Goal: Transaction & Acquisition: Obtain resource

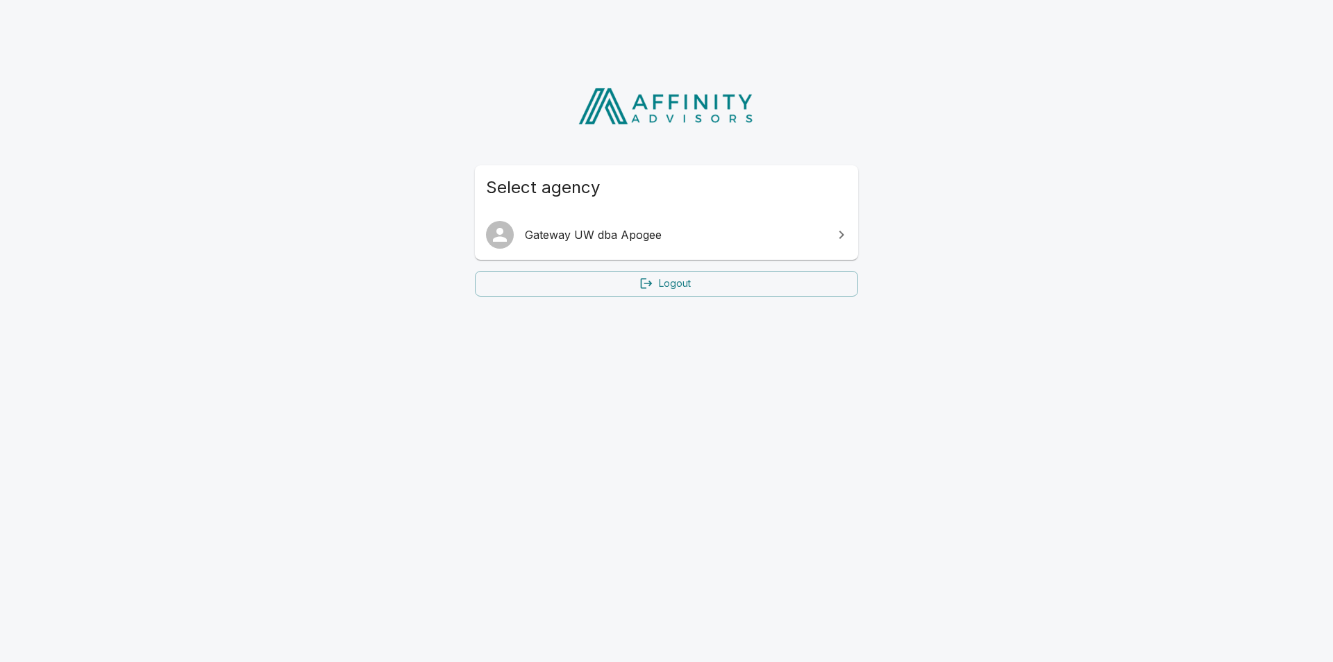
click at [612, 230] on span "Gateway UW dba Apogee" at bounding box center [675, 234] width 300 height 17
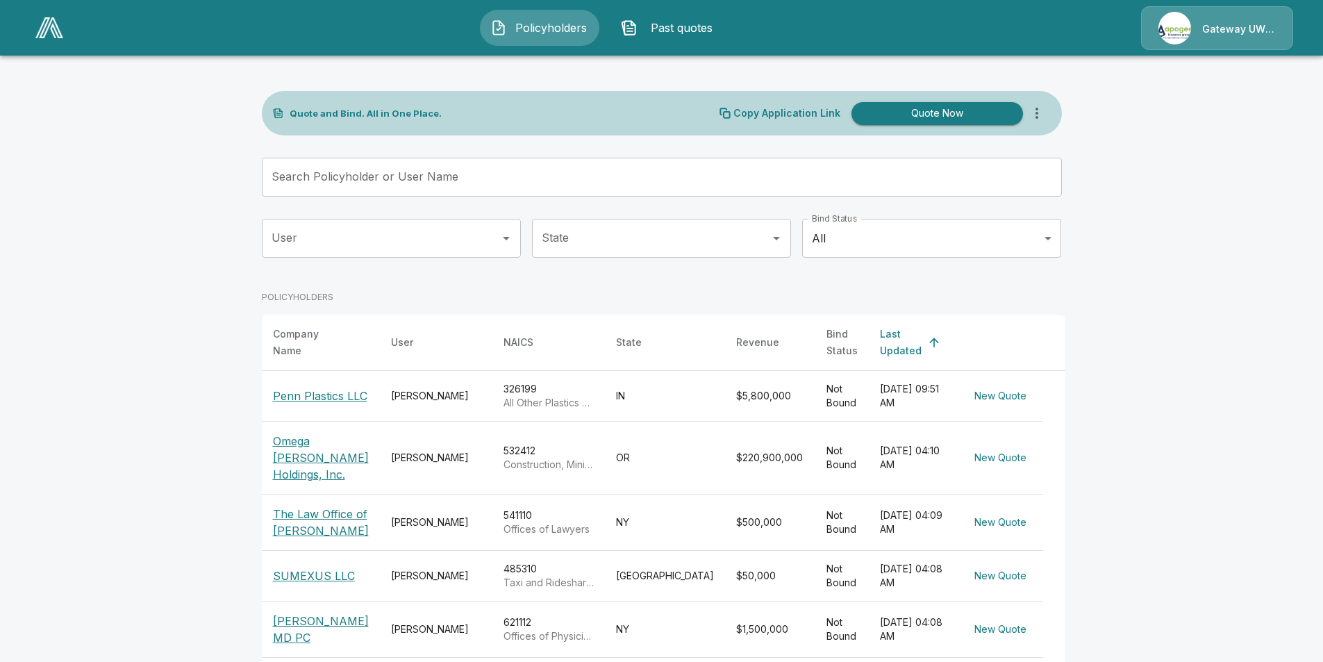
click at [346, 187] on input "Search Policyholder or User Name" at bounding box center [654, 177] width 785 height 39
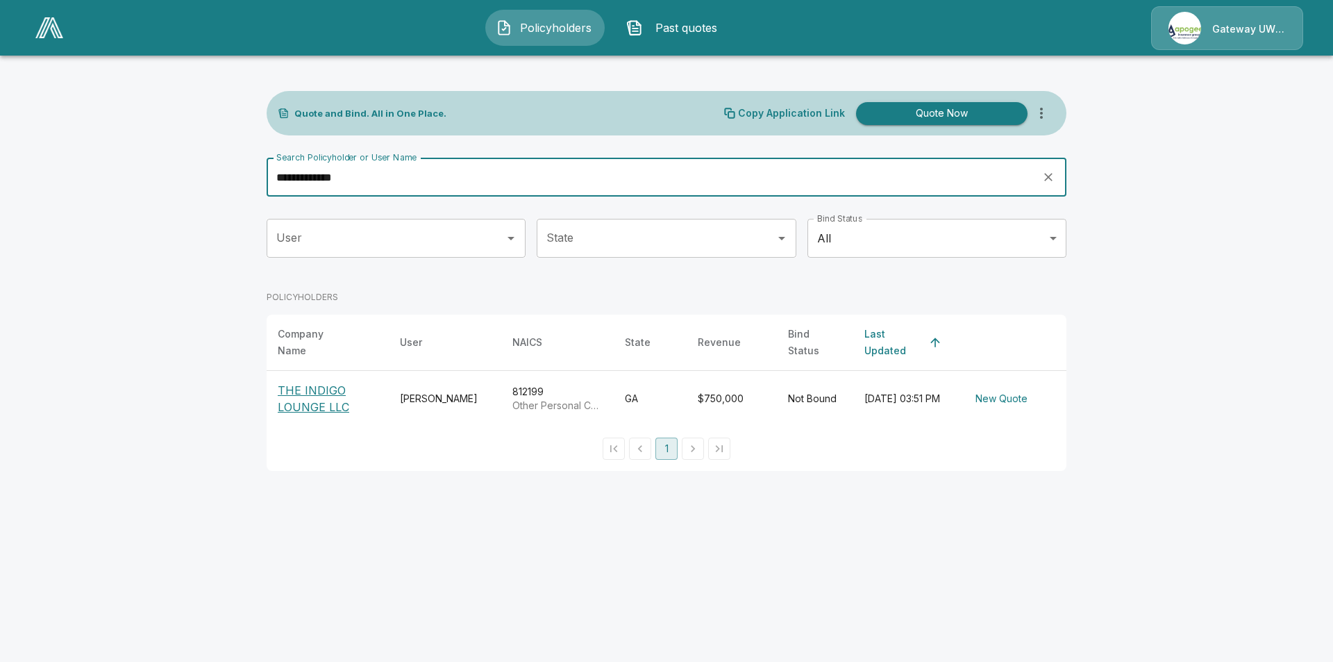
type input "**********"
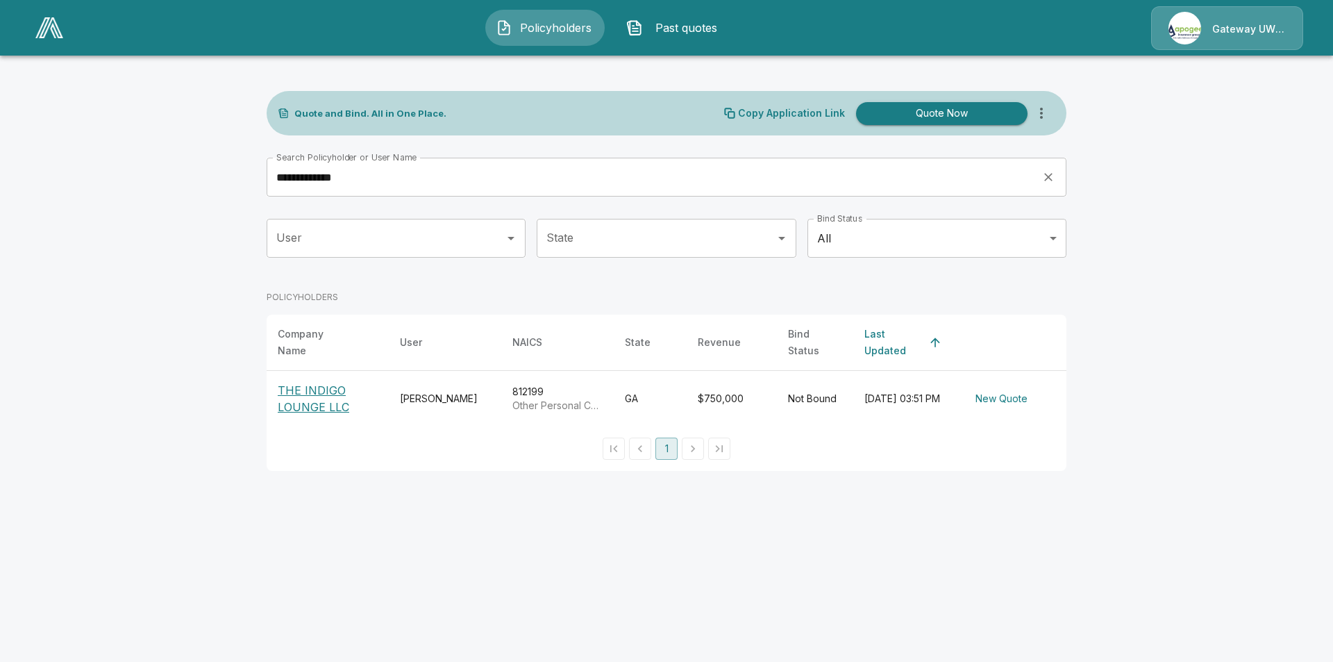
click at [338, 405] on p "THE INDIGO LOUNGE LLC" at bounding box center [328, 398] width 100 height 33
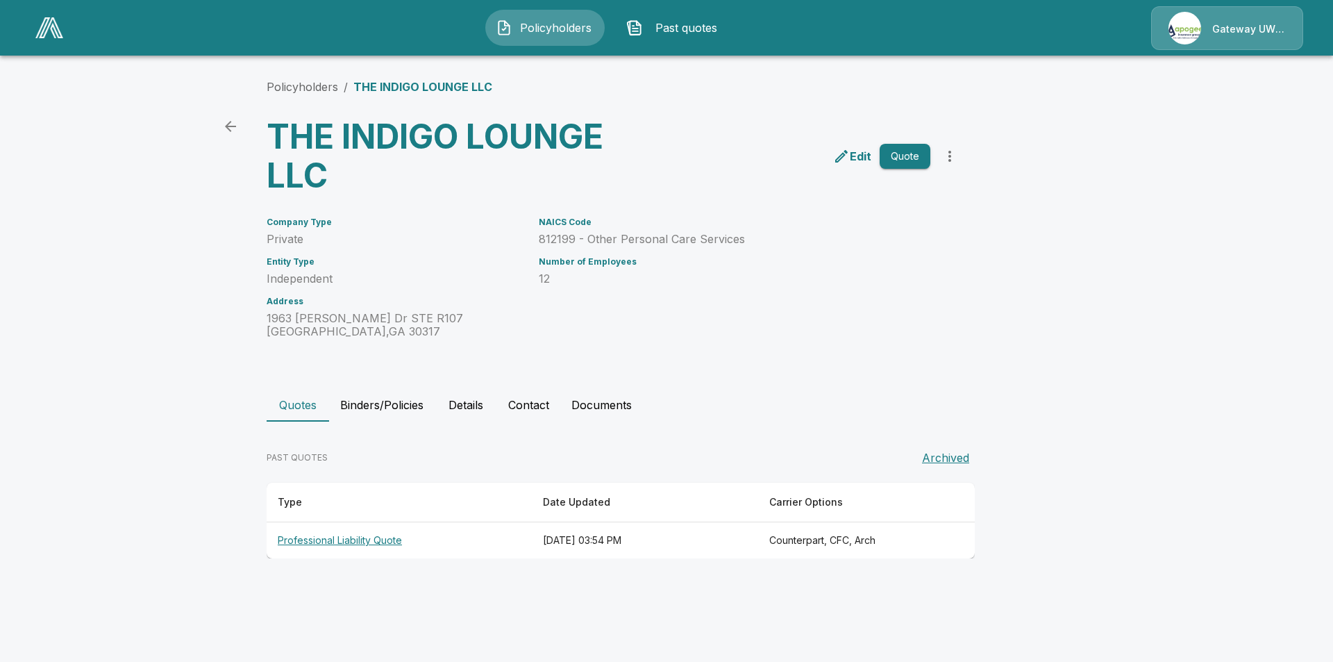
click at [852, 151] on p "Edit" at bounding box center [861, 156] width 22 height 17
click at [909, 161] on button "Quote" at bounding box center [905, 157] width 51 height 26
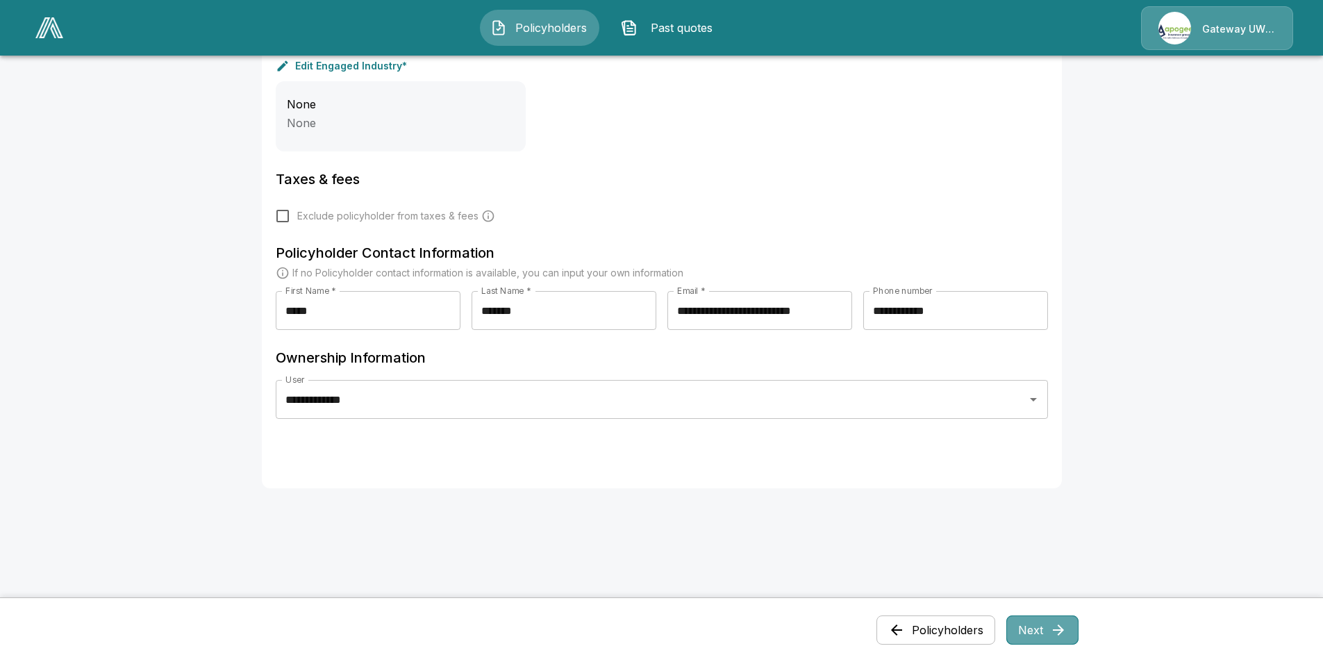
click at [1050, 624] on button "Next" at bounding box center [1042, 629] width 72 height 29
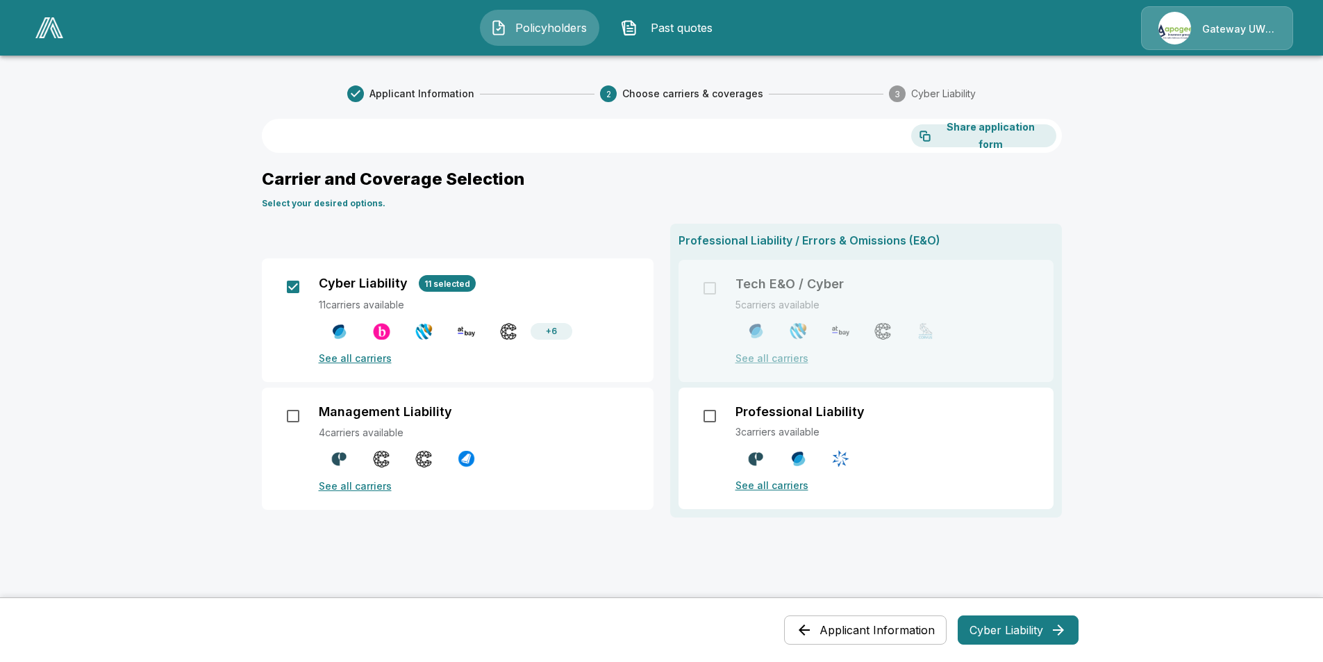
click at [376, 363] on p "See all carriers" at bounding box center [478, 358] width 318 height 15
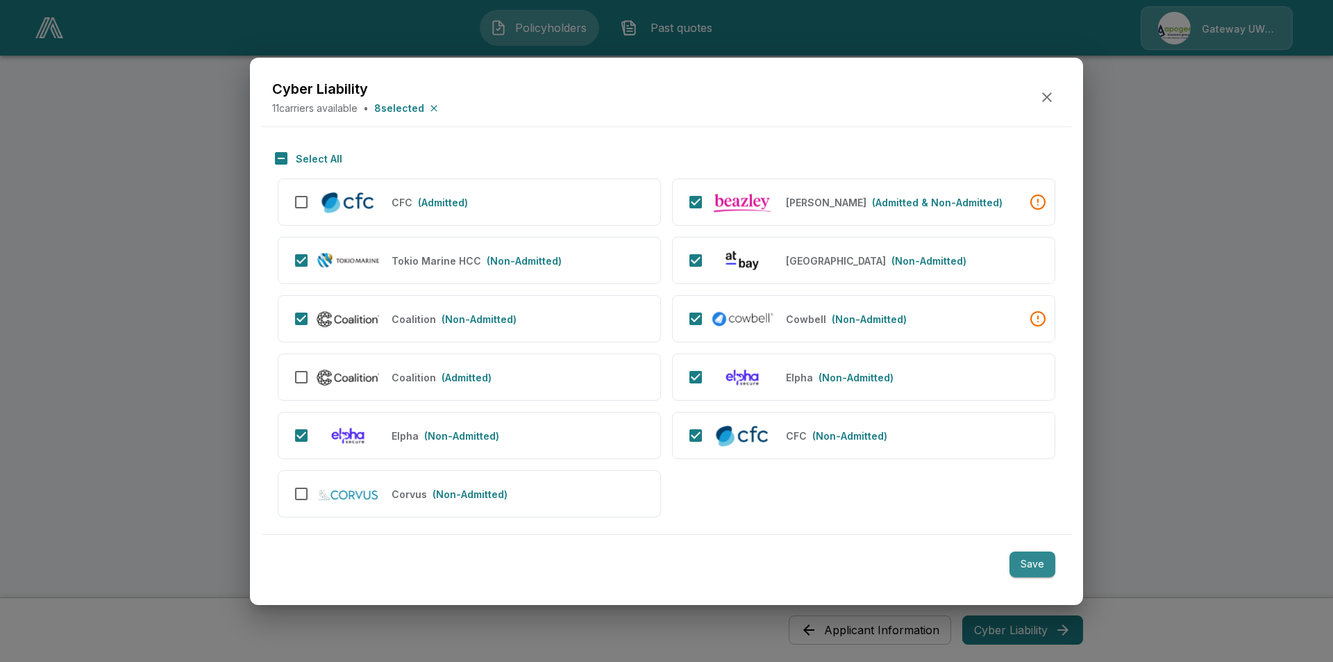
click at [1026, 562] on button "Save" at bounding box center [1032, 564] width 46 height 26
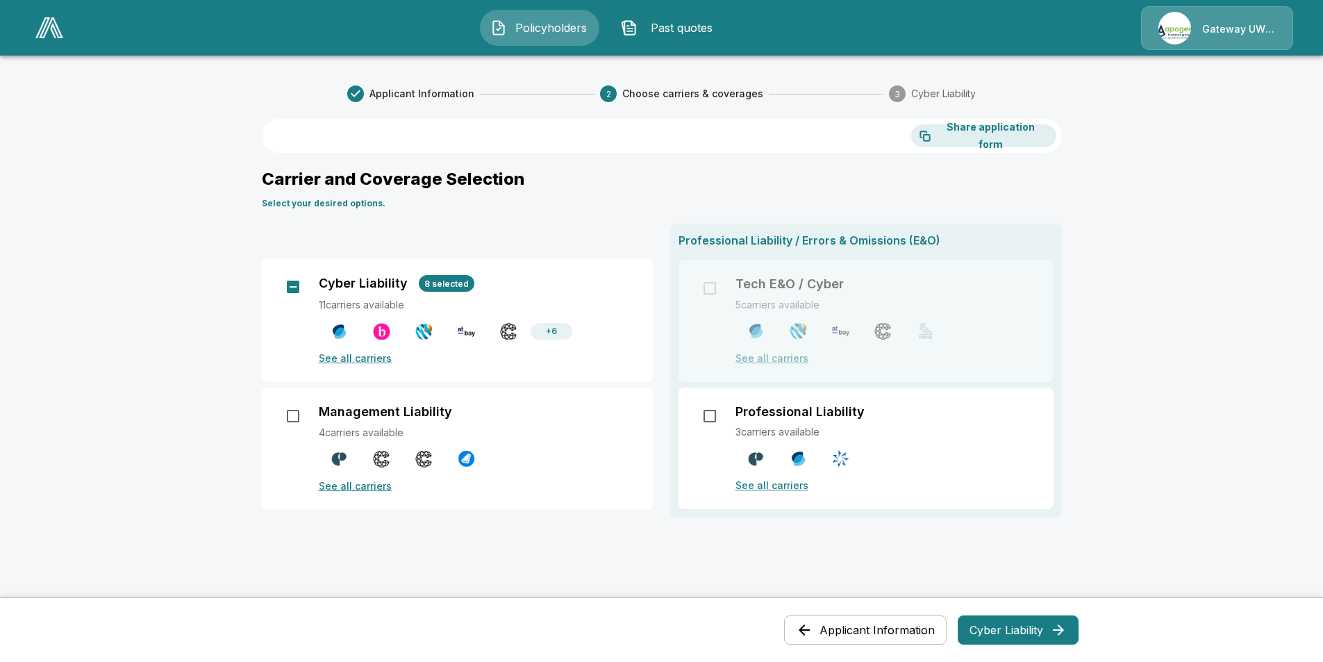
click at [1042, 626] on button "Cyber Liability" at bounding box center [1017, 629] width 121 height 29
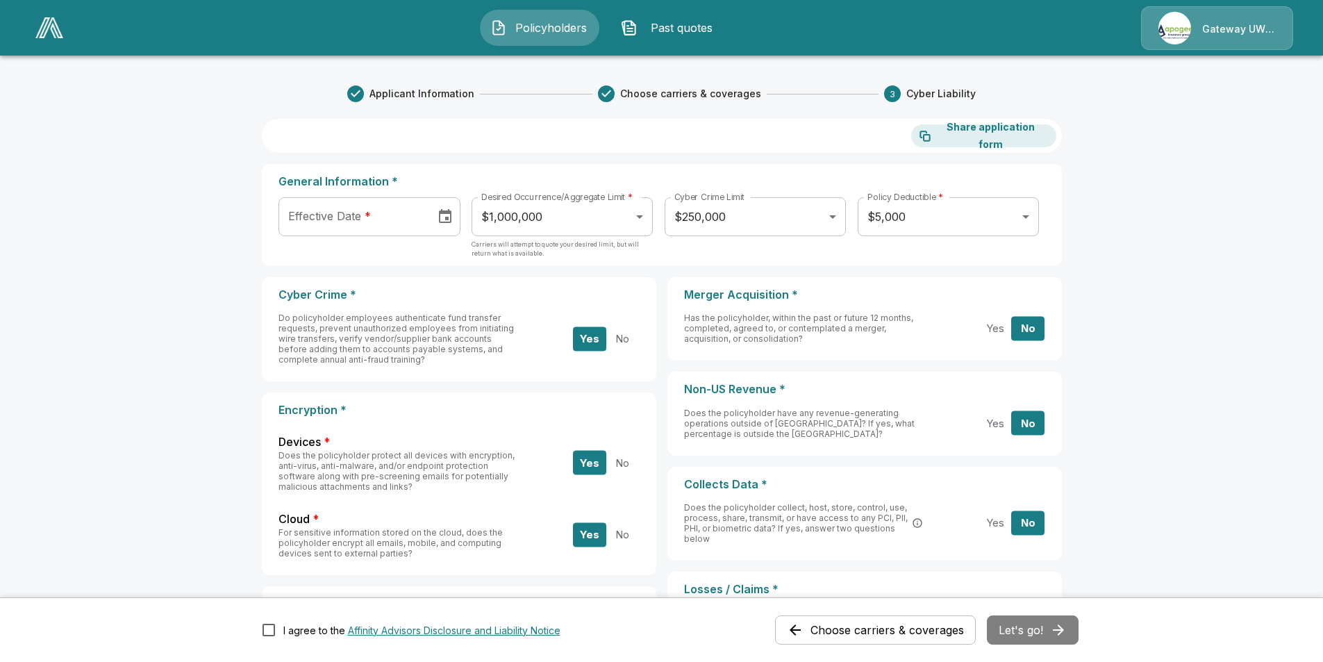
click at [539, 236] on body "Policyholders Past quotes Gateway UW dba Apogee Applicant Information Choose ca…" at bounding box center [661, 571] width 1323 height 1142
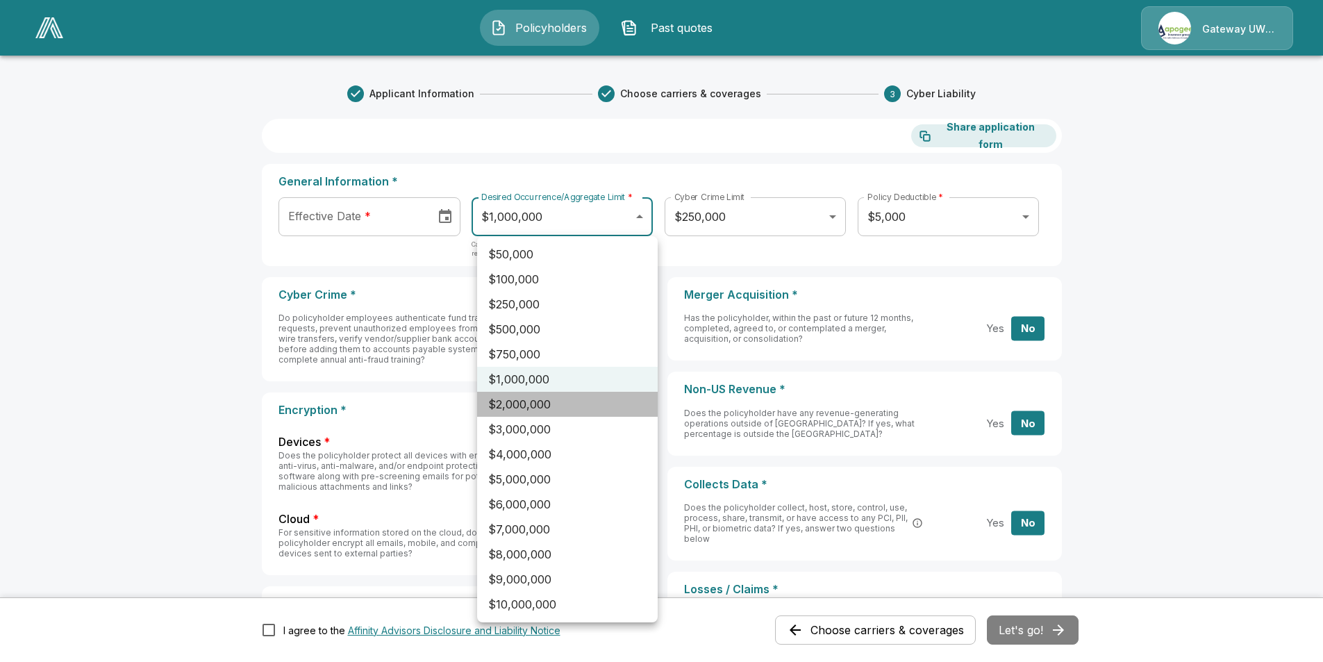
click at [526, 410] on li "$2,000,000" at bounding box center [567, 404] width 181 height 25
type input "*******"
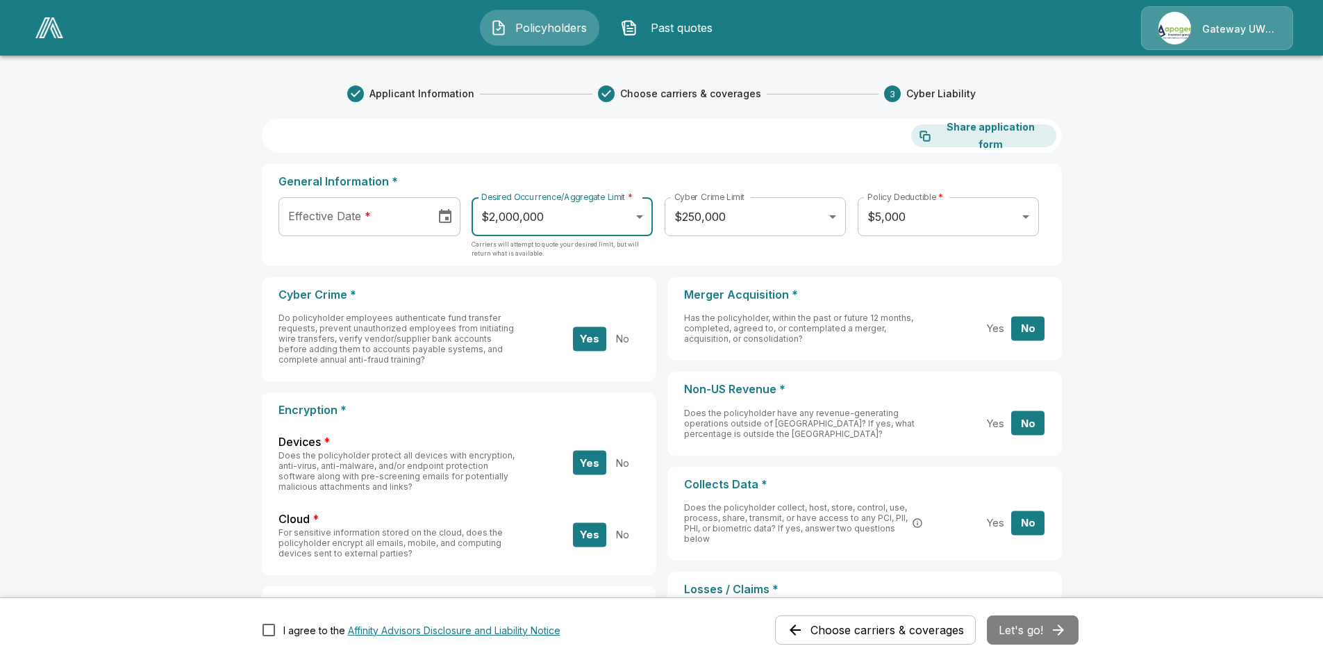
click at [910, 215] on body "Policyholders Past quotes Gateway UW dba Apogee Applicant Information Choose ca…" at bounding box center [661, 571] width 1323 height 1142
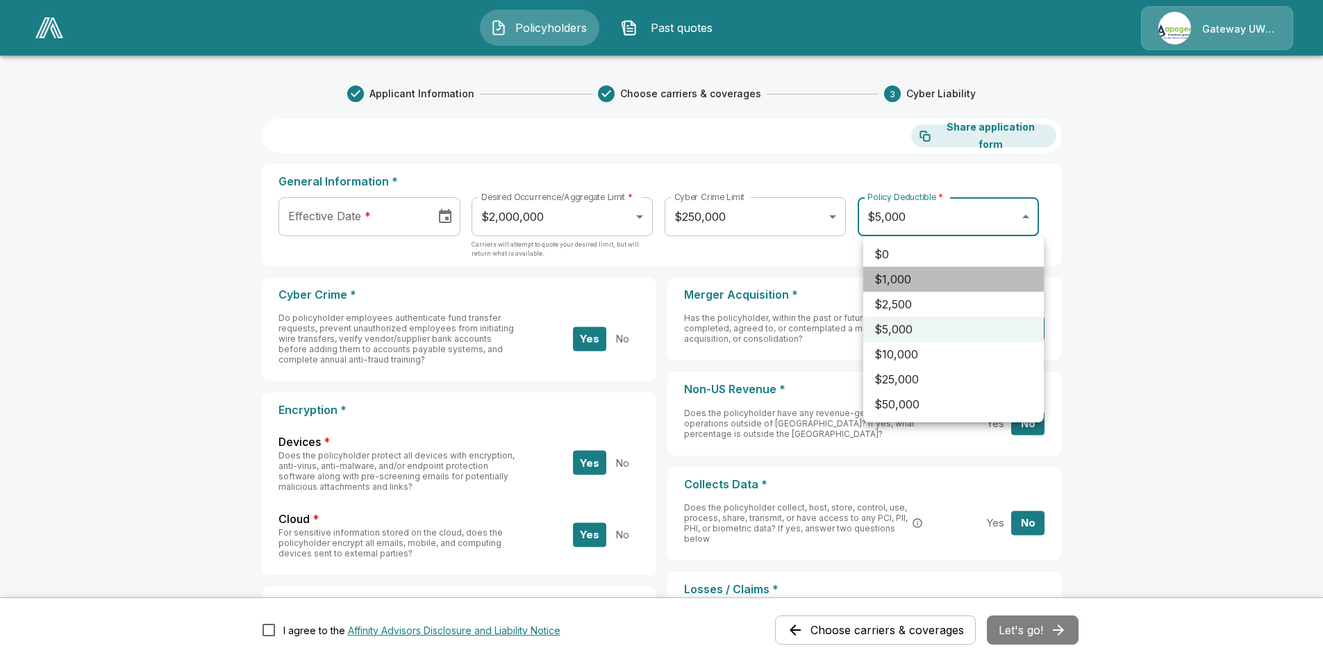
click at [896, 283] on li "$1,000" at bounding box center [953, 279] width 181 height 25
type input "****"
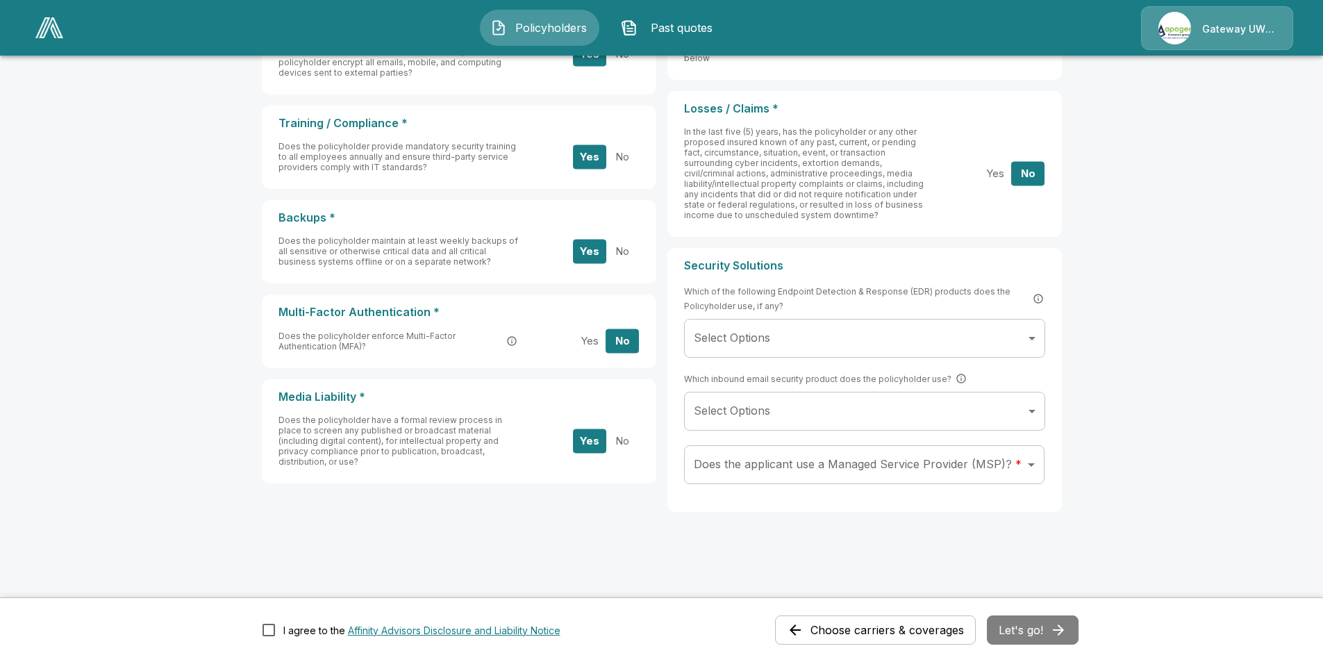
scroll to position [133, 0]
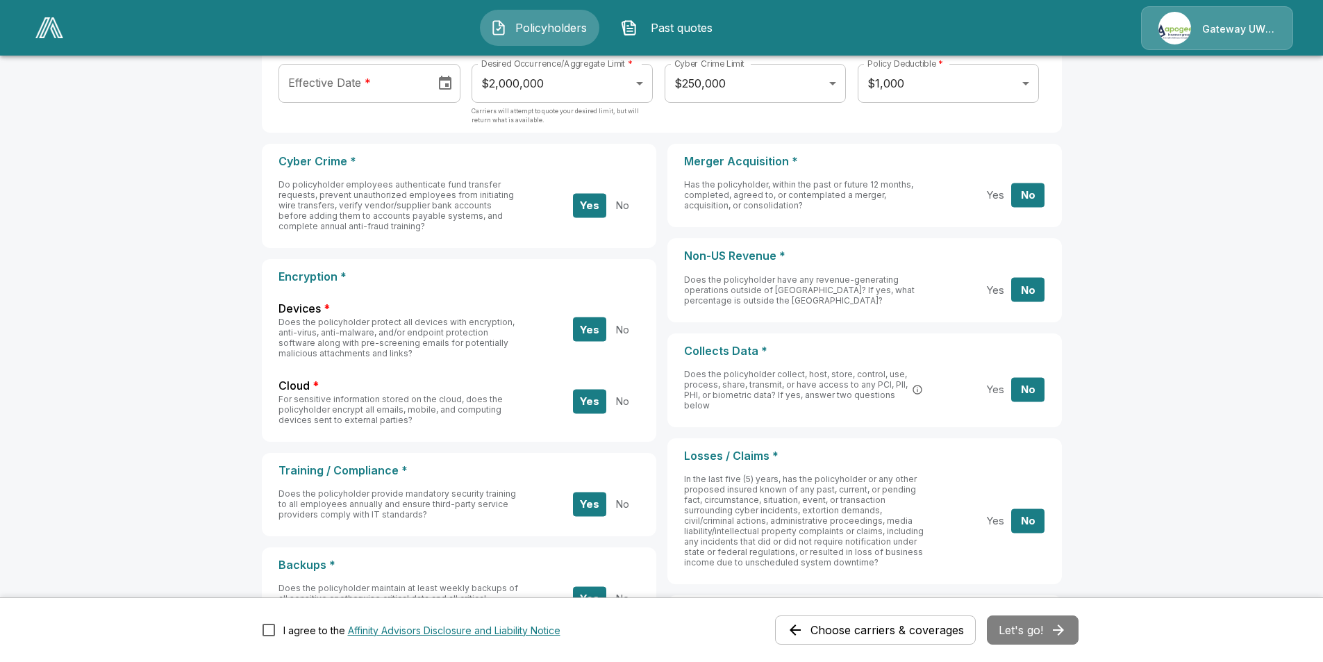
click at [686, 40] on button "Past quotes" at bounding box center [669, 28] width 119 height 36
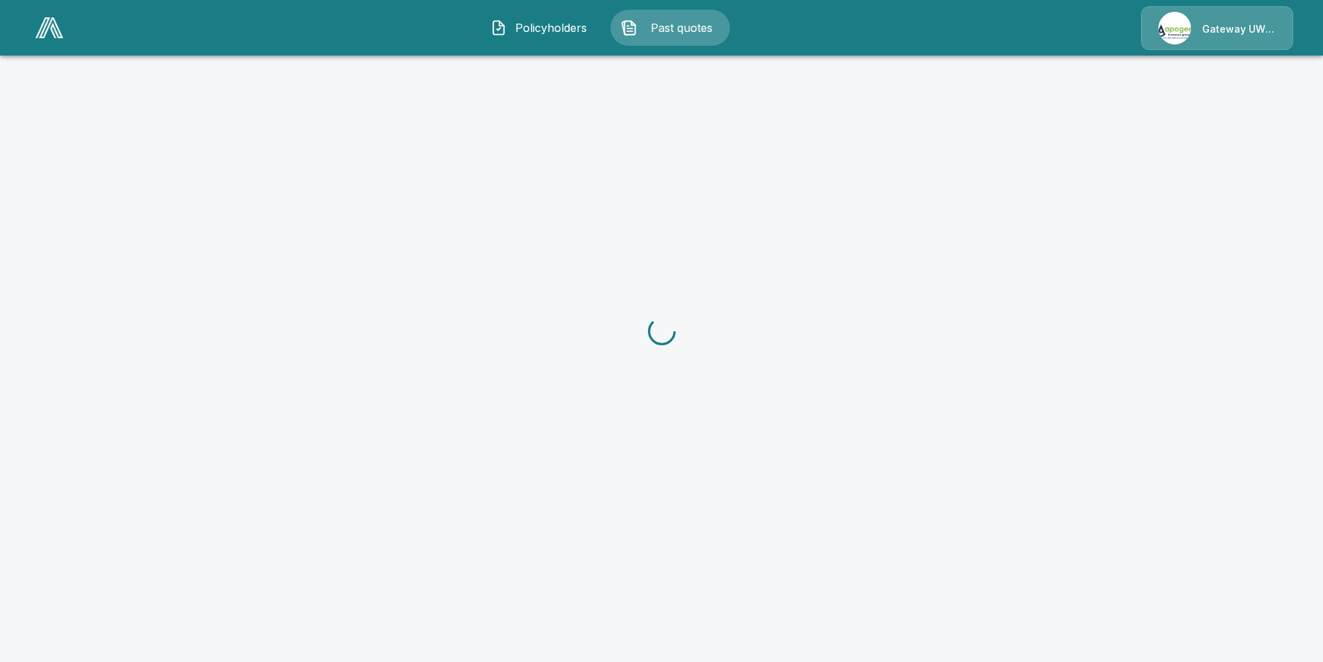
scroll to position [133, 0]
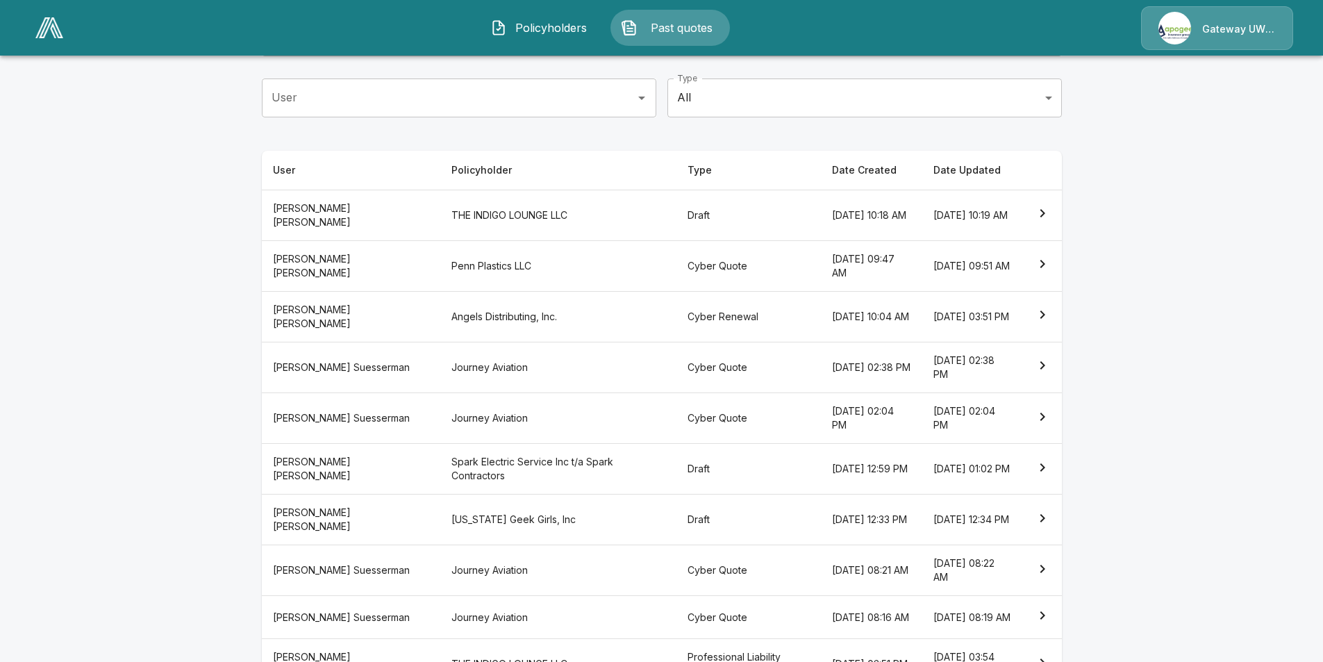
click at [969, 221] on th "[DATE] 10:19 AM" at bounding box center [972, 215] width 101 height 51
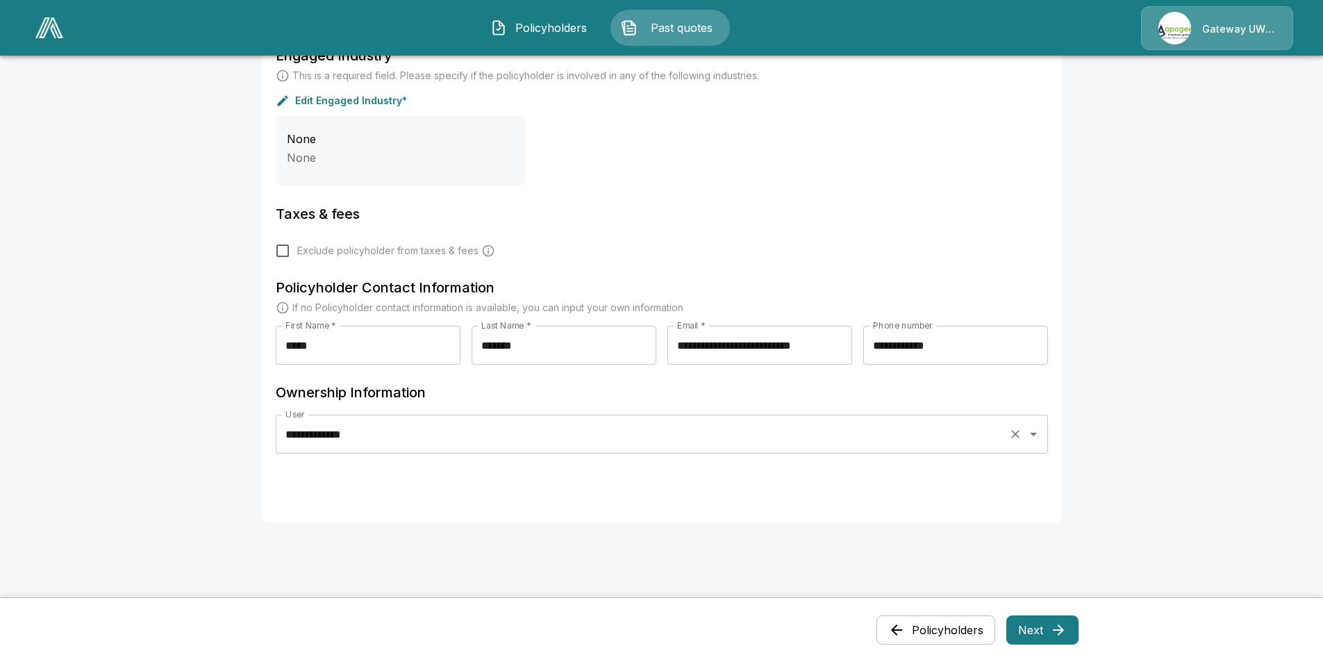
scroll to position [590, 0]
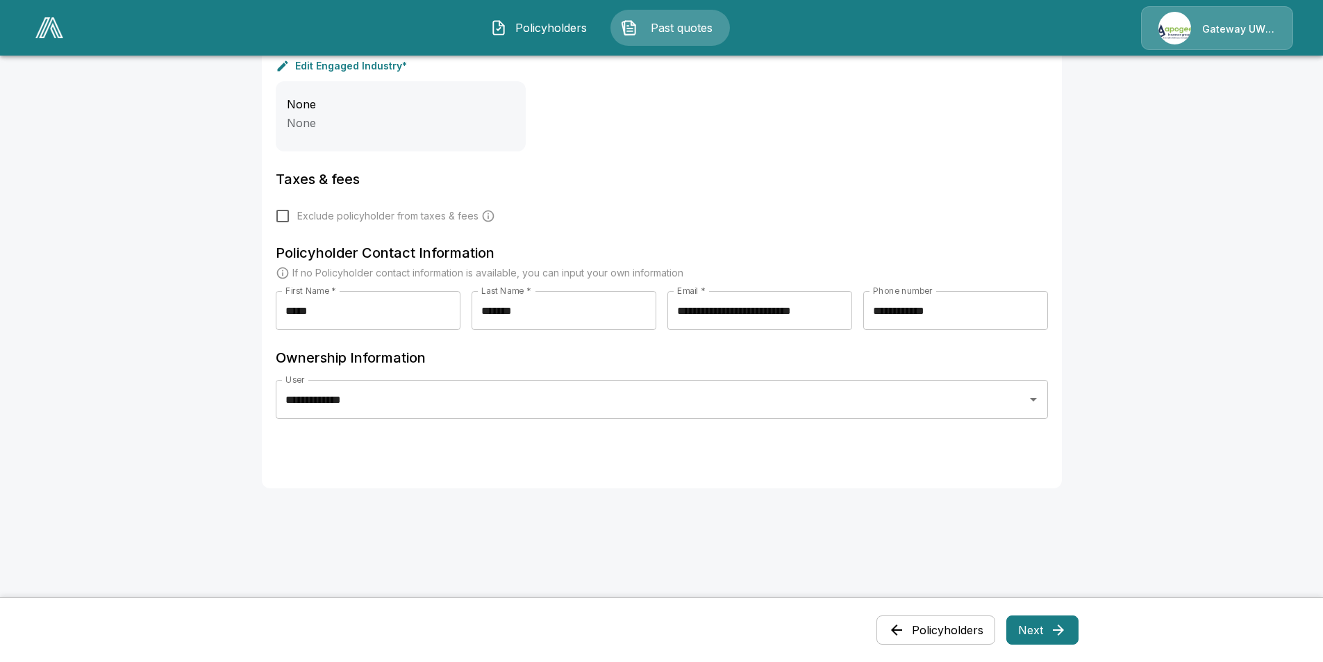
click at [1039, 621] on button "Next" at bounding box center [1042, 629] width 72 height 29
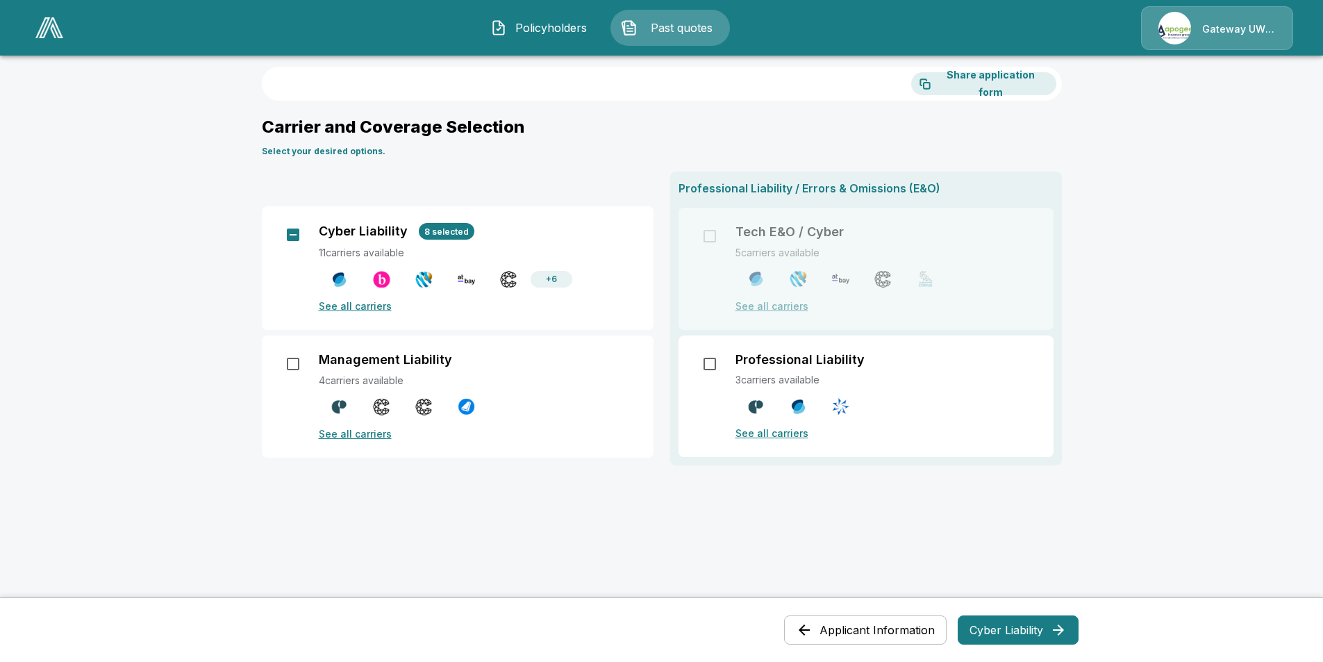
scroll to position [0, 0]
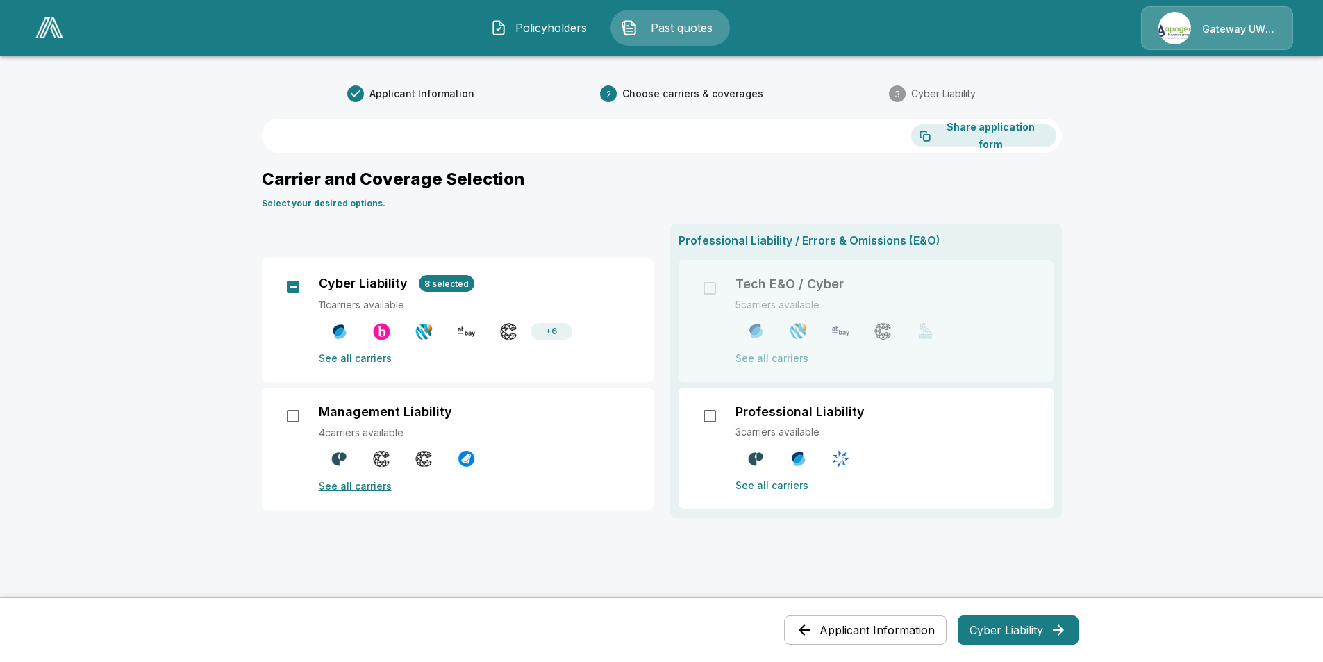
click at [362, 363] on p "See all carriers" at bounding box center [478, 358] width 318 height 15
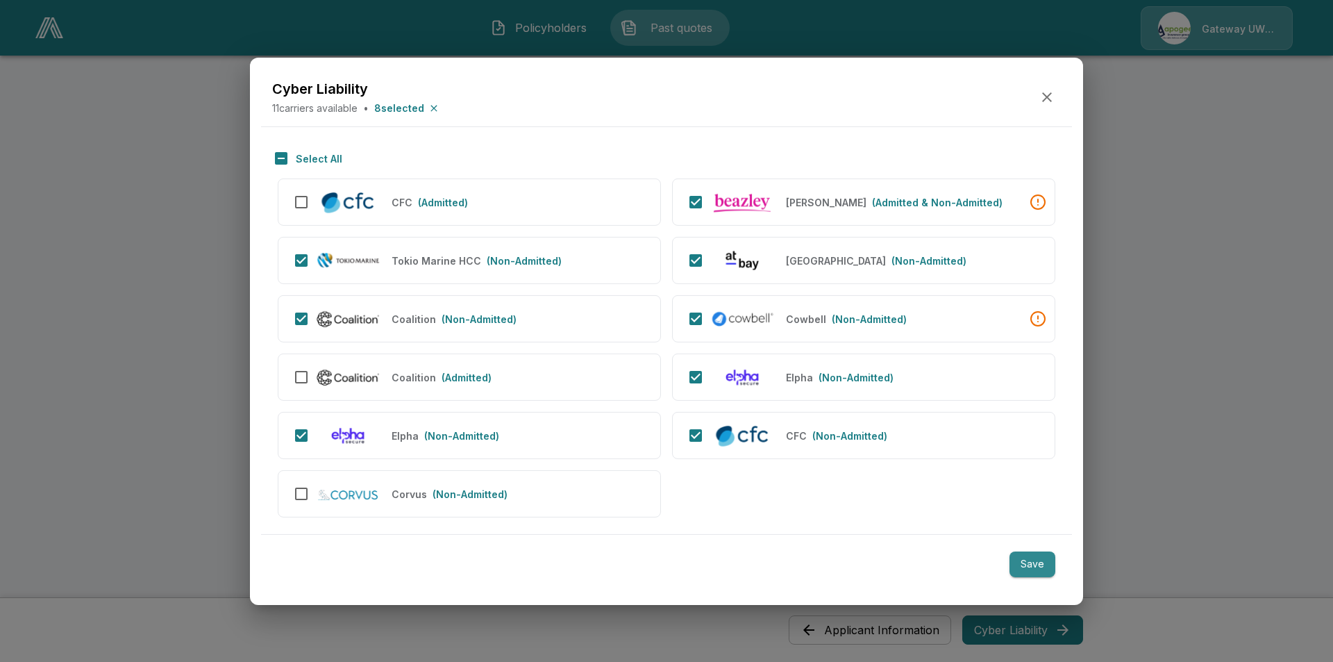
click at [1023, 566] on button "Save" at bounding box center [1032, 564] width 46 height 26
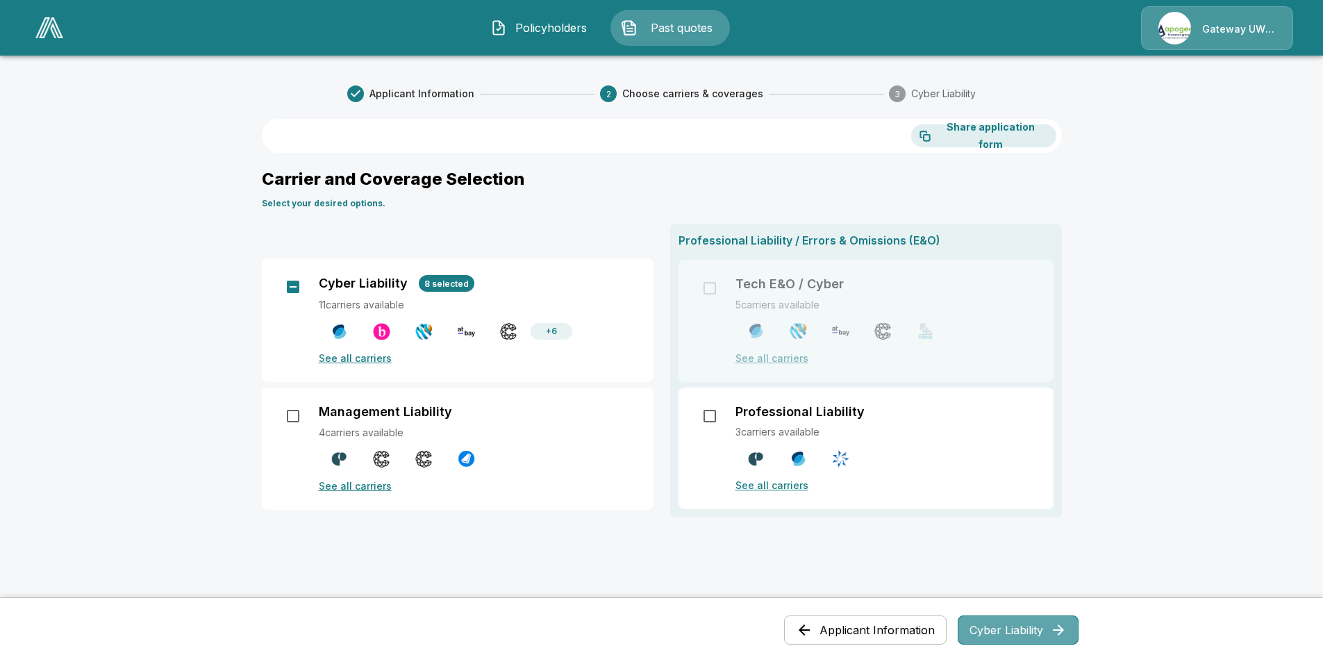
click at [1028, 637] on button "Cyber Liability" at bounding box center [1017, 629] width 121 height 29
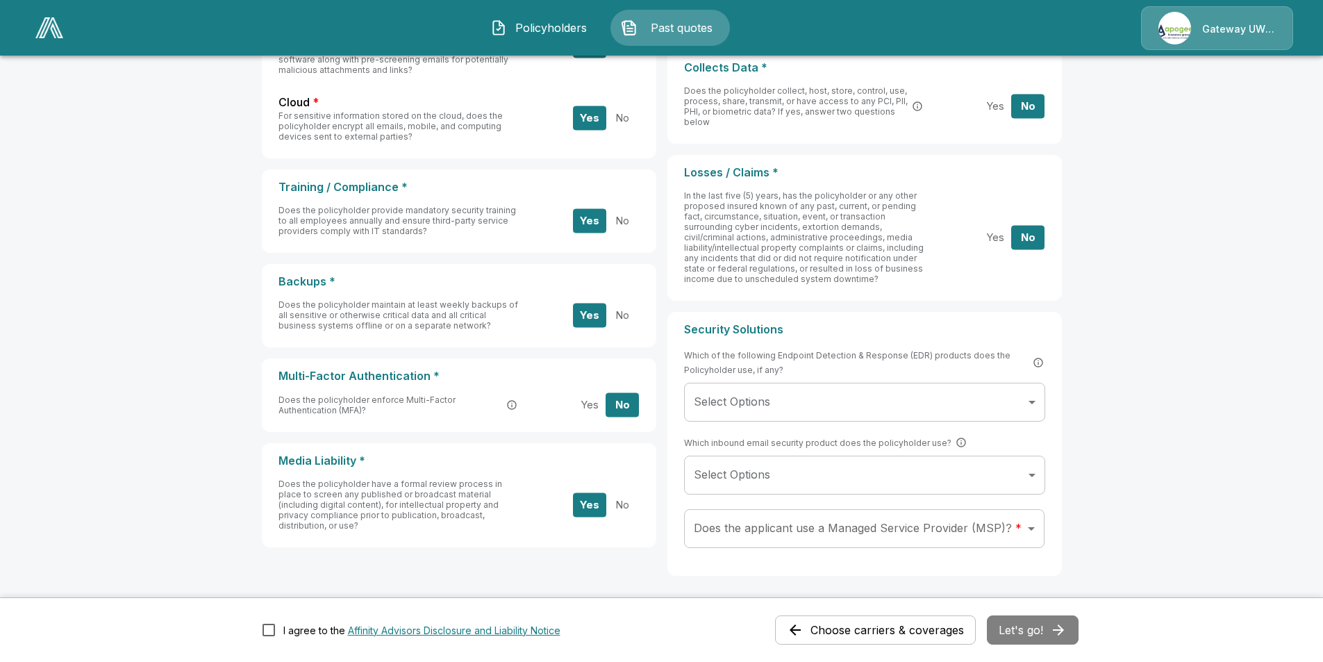
scroll to position [480, 0]
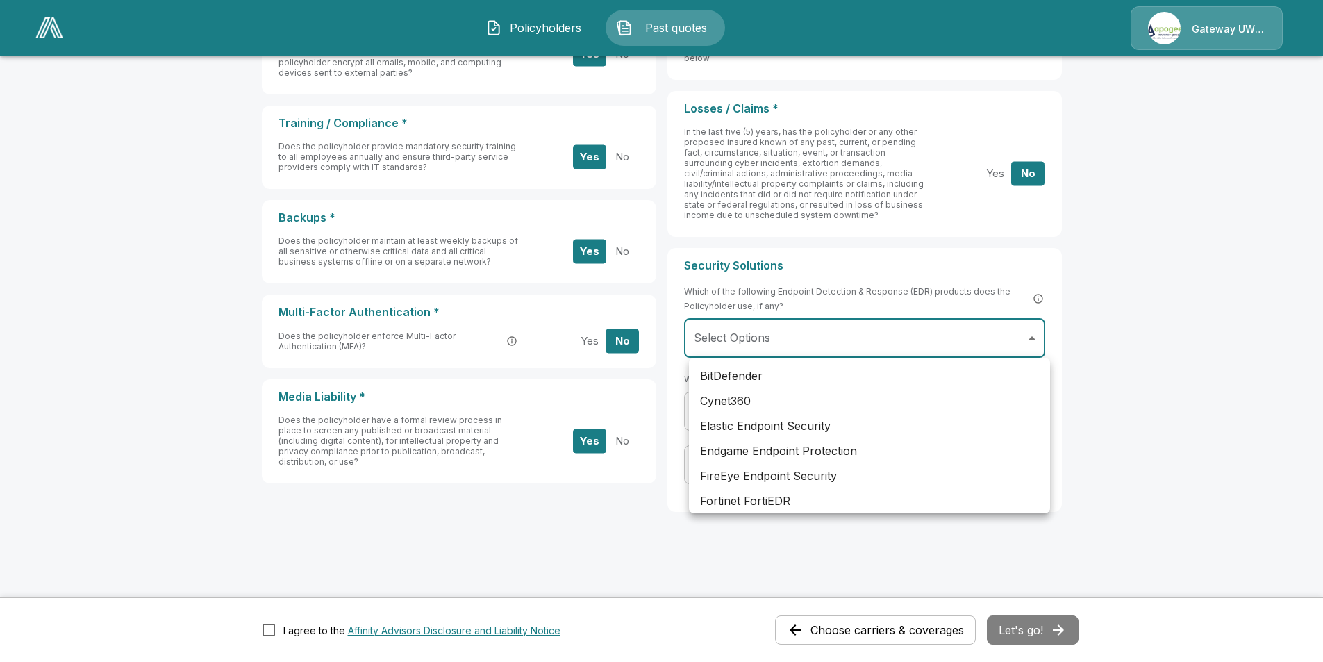
click at [788, 344] on body "Policyholders Past quotes Gateway UW dba Apogee Applicant Information Choose ca…" at bounding box center [661, 91] width 1323 height 1142
click at [1216, 344] on div at bounding box center [666, 331] width 1333 height 662
click at [888, 326] on body "Policyholders Past quotes Gateway UW dba Apogee Applicant Information Choose ca…" at bounding box center [661, 91] width 1323 height 1142
click at [1214, 314] on div at bounding box center [666, 331] width 1333 height 662
click at [780, 347] on body "Policyholders Past quotes Gateway UW dba Apogee Applicant Information Choose ca…" at bounding box center [661, 91] width 1323 height 1142
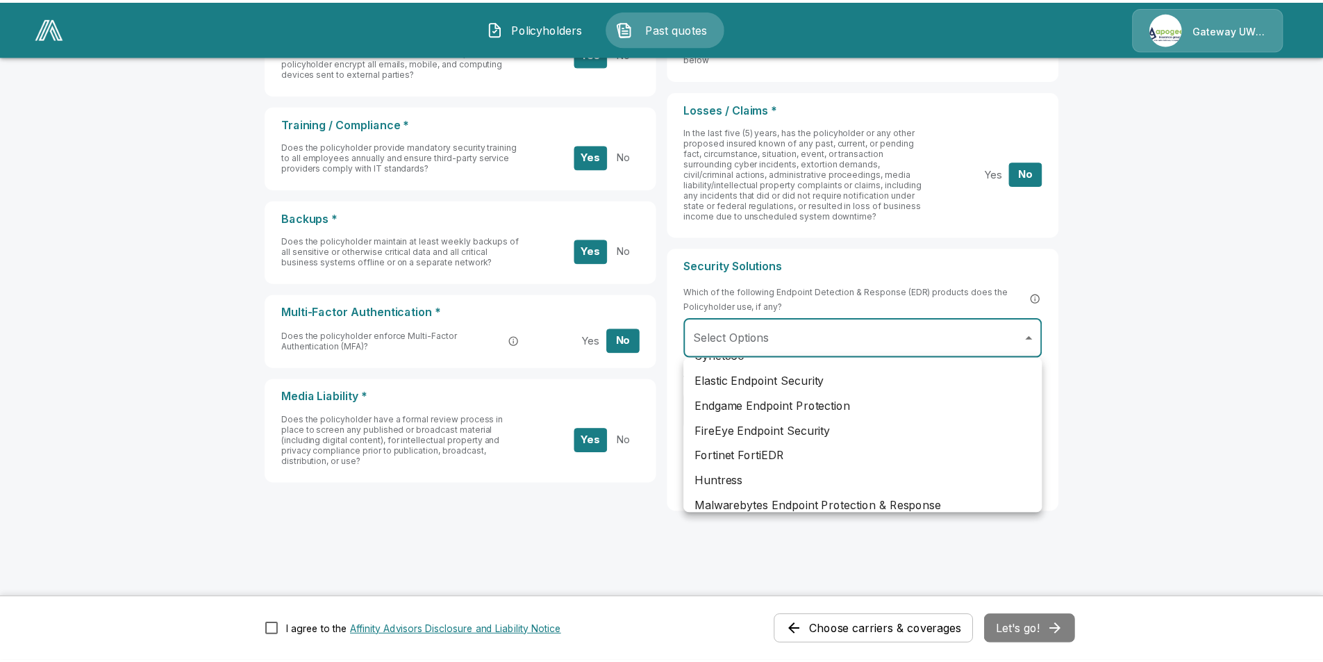
scroll to position [0, 0]
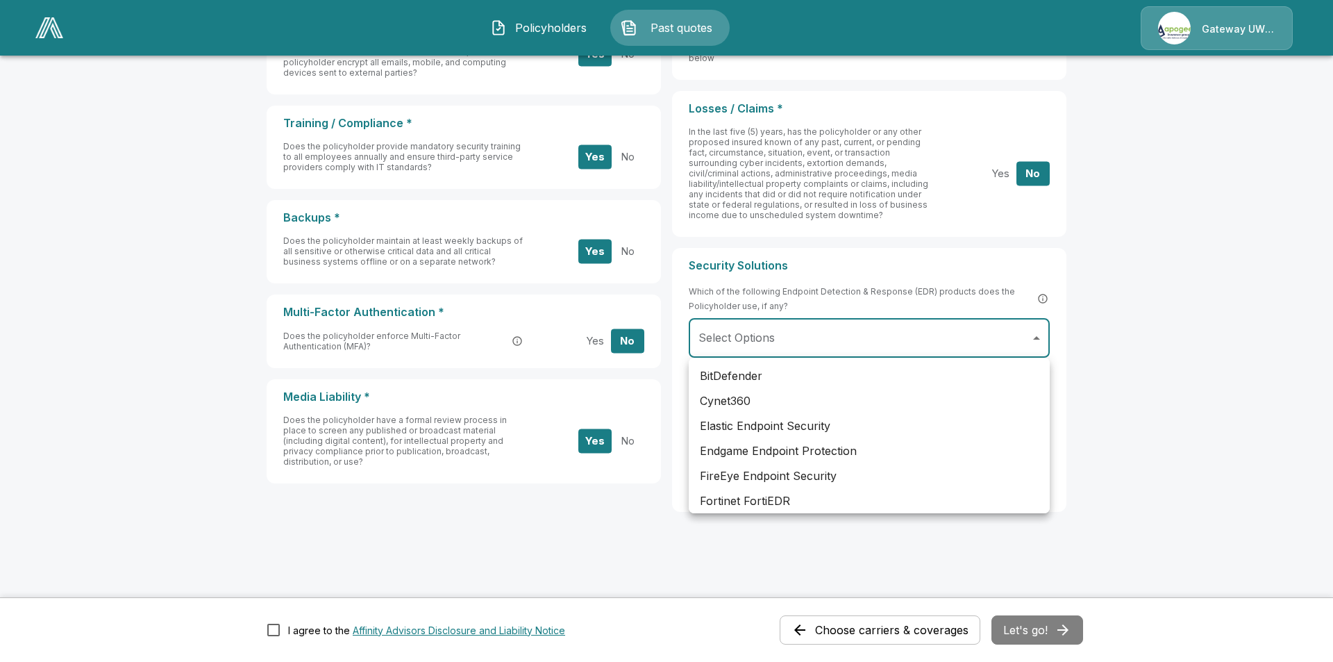
click at [1187, 328] on div at bounding box center [666, 331] width 1333 height 662
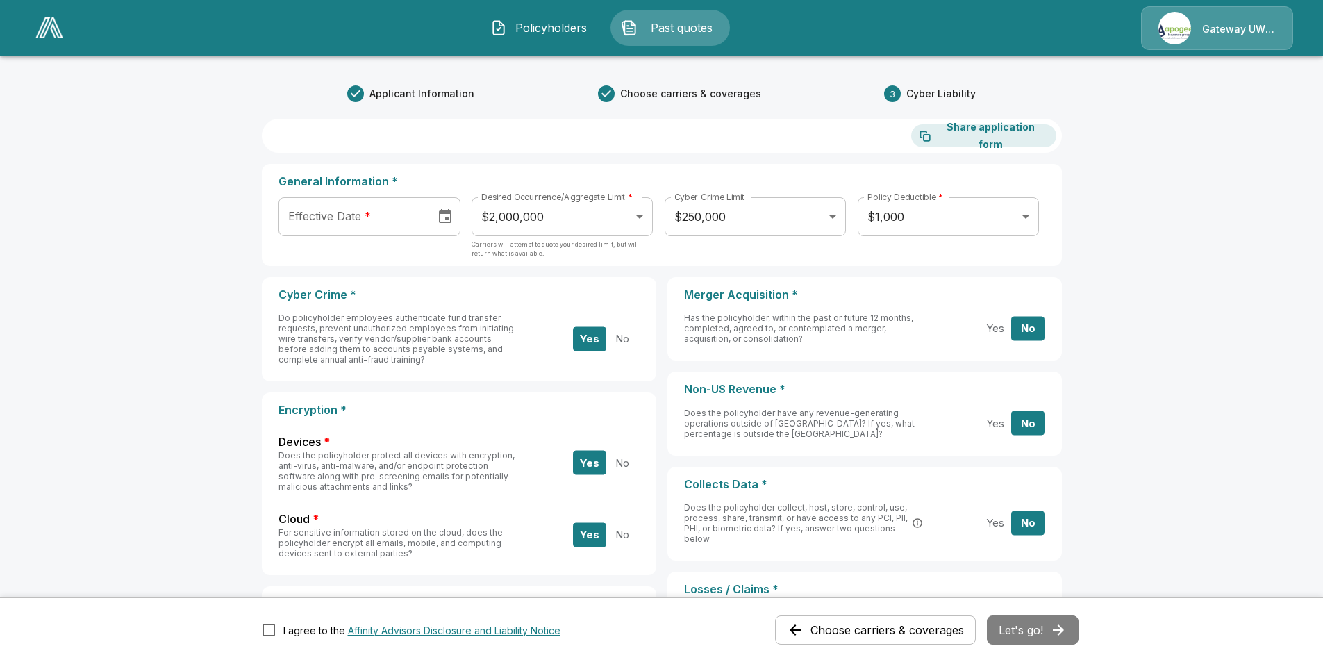
click at [420, 94] on span "Applicant Information" at bounding box center [421, 94] width 105 height 14
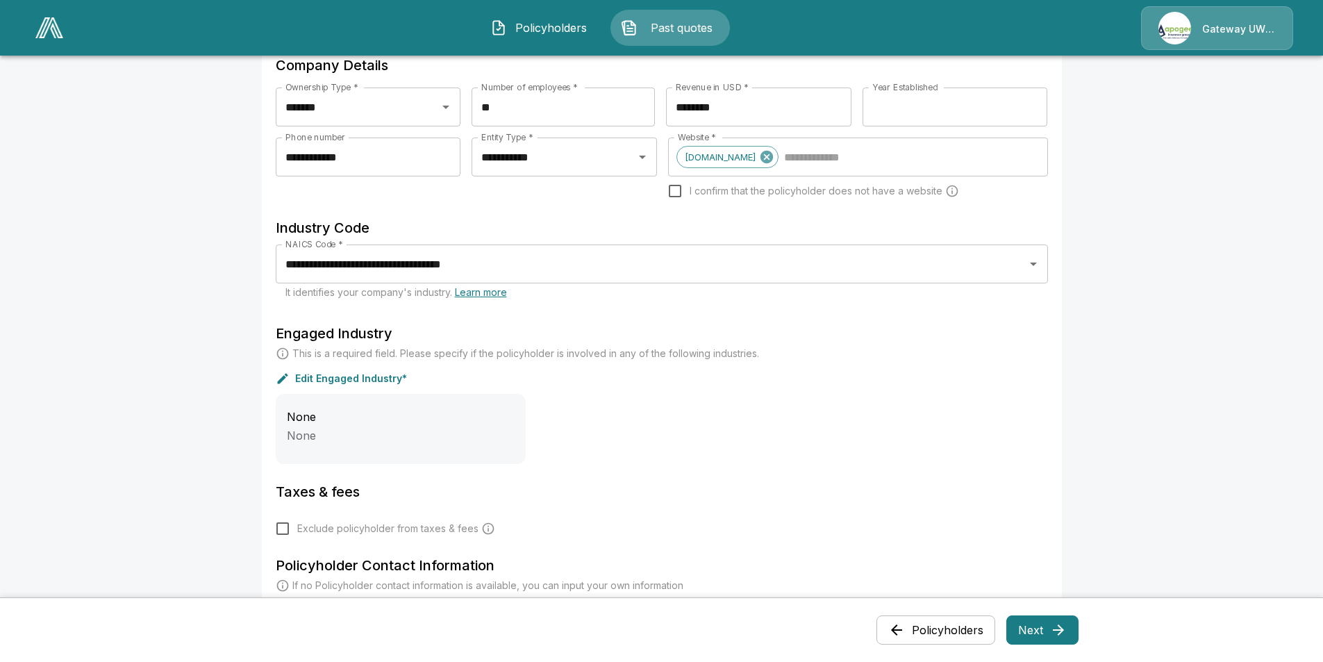
click at [1056, 628] on icon "button" at bounding box center [1058, 629] width 17 height 17
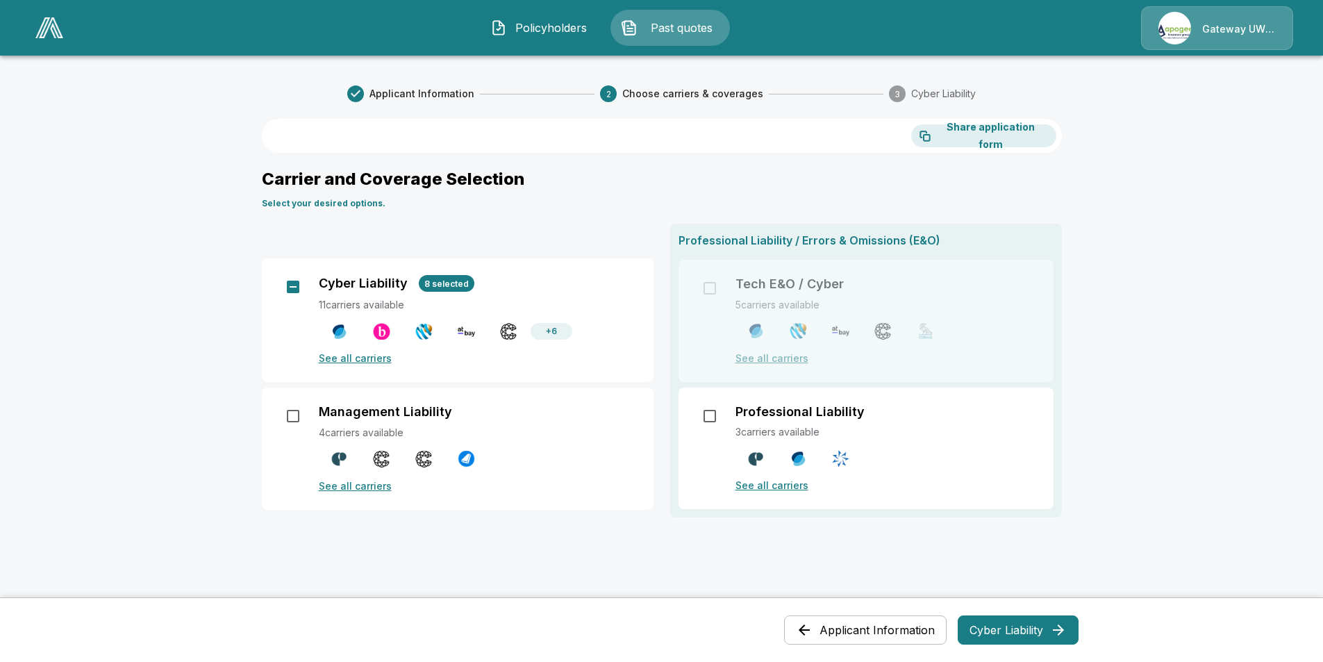
click at [1034, 635] on button "Cyber Liability" at bounding box center [1017, 629] width 121 height 29
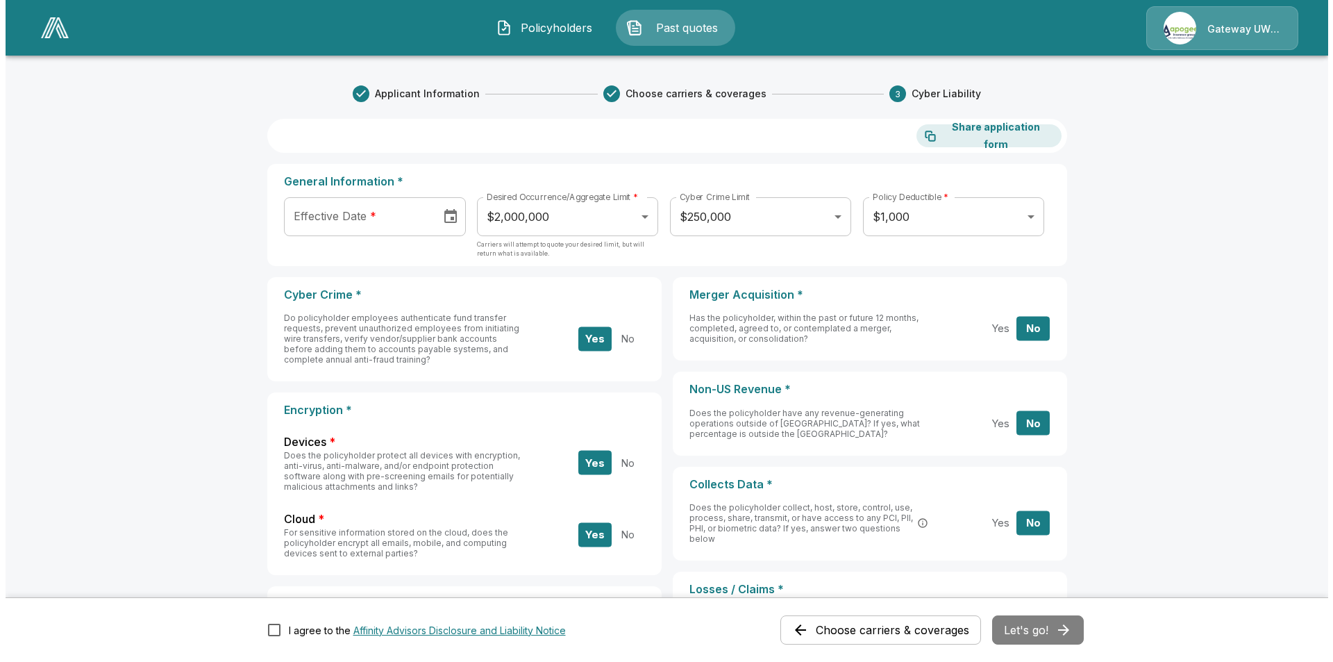
scroll to position [347, 0]
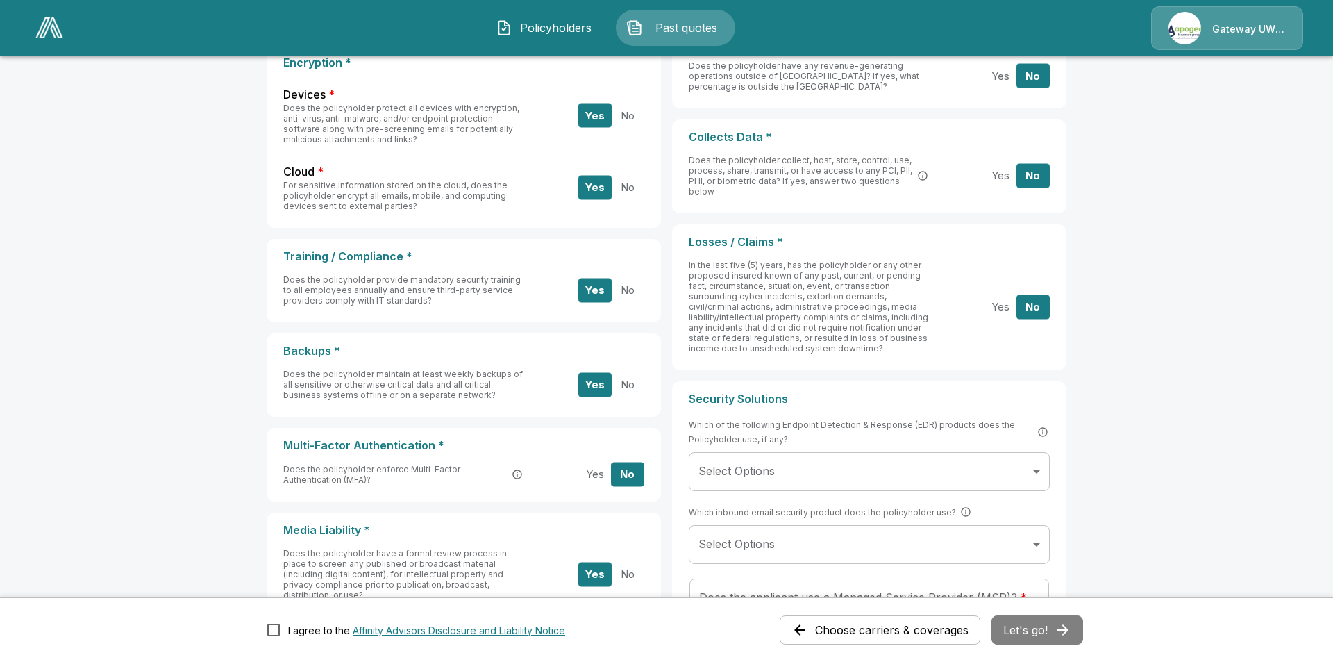
click at [862, 483] on body "Policyholders Past quotes Gateway UW dba Apogee Applicant Information Choose ca…" at bounding box center [666, 224] width 1333 height 1142
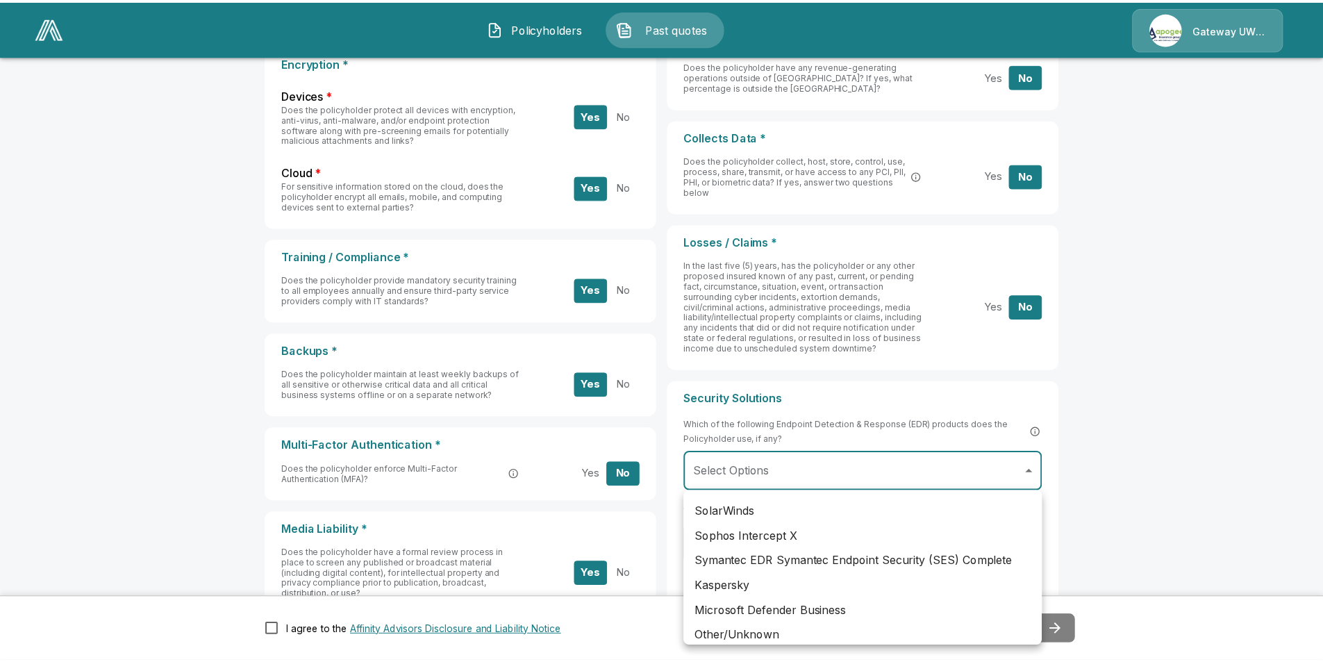
scroll to position [486, 0]
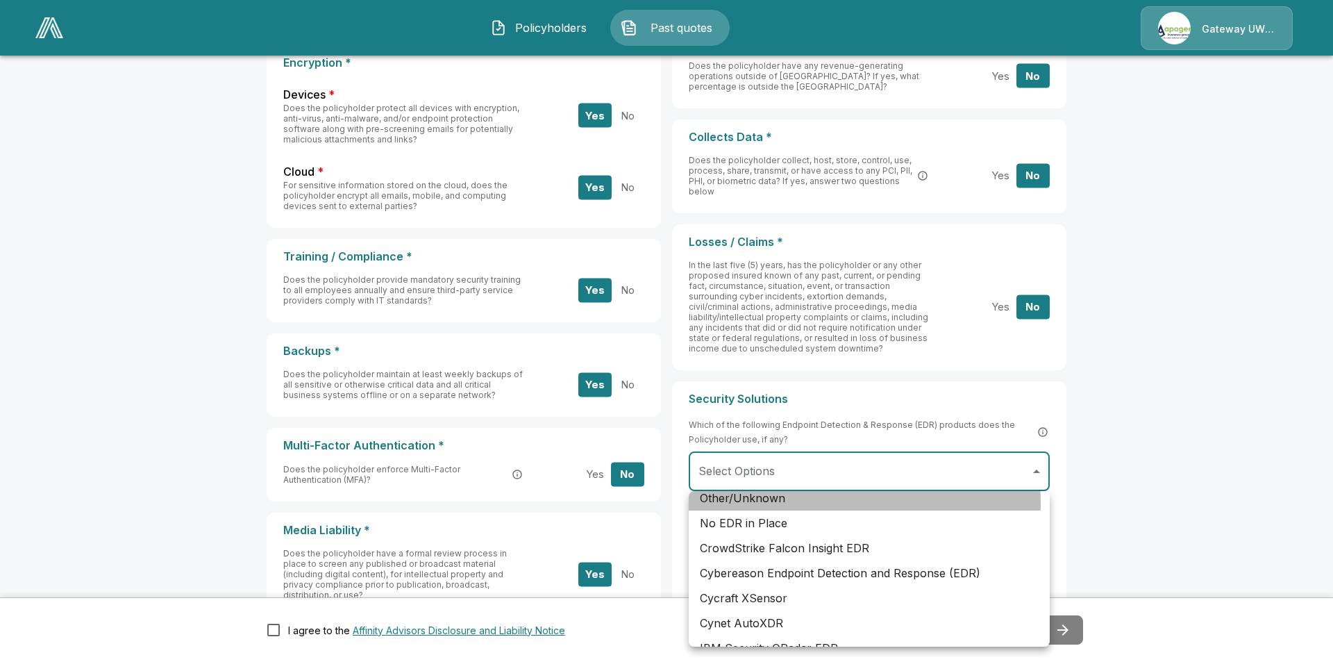
click at [751, 503] on li "Other/Unknown" at bounding box center [869, 497] width 361 height 25
type input "**********"
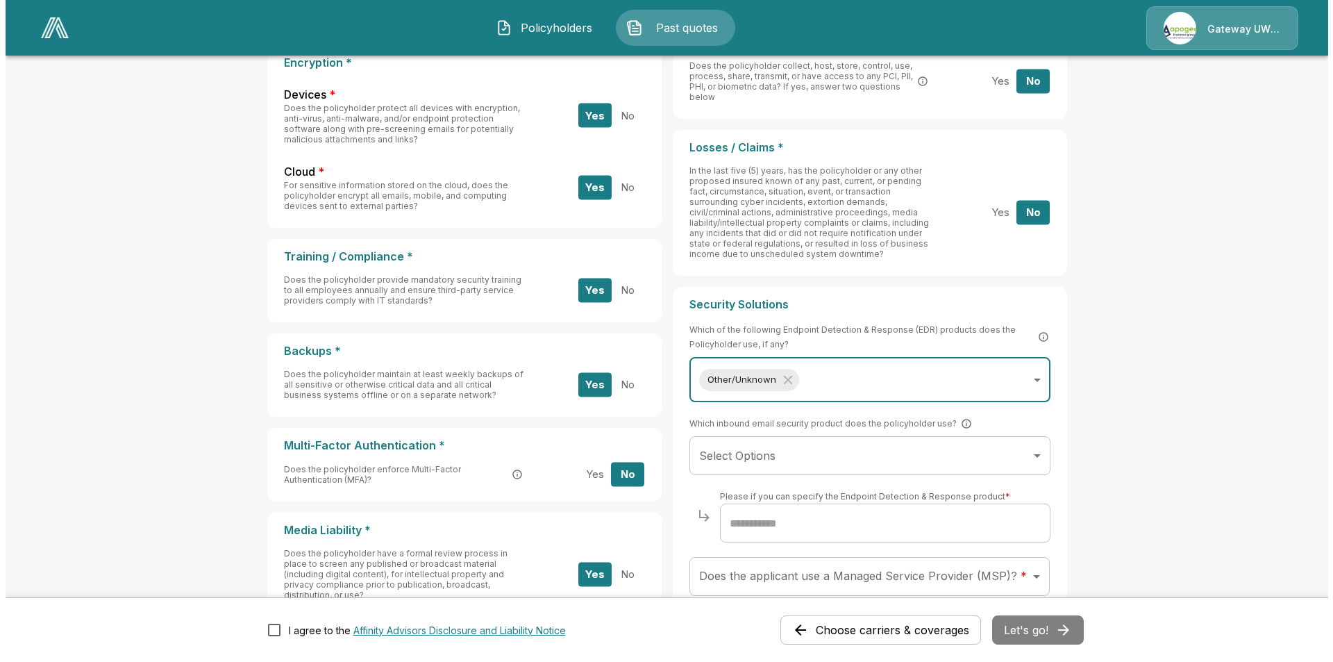
scroll to position [417, 0]
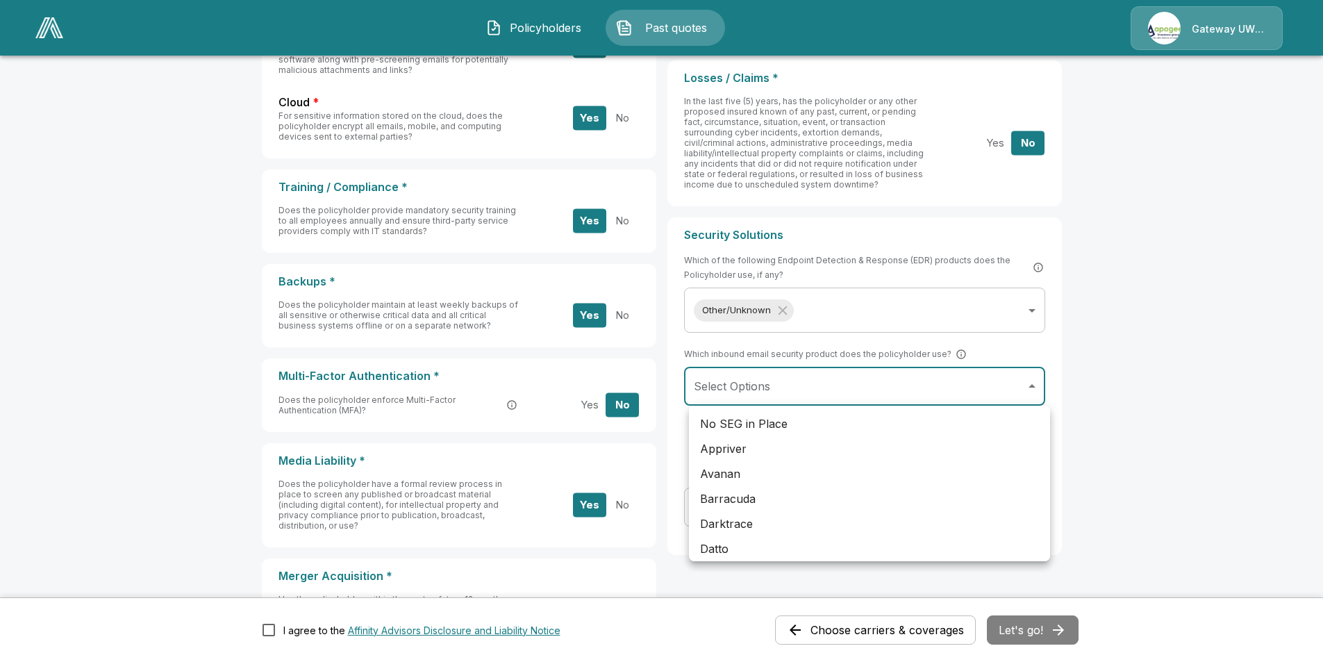
click at [769, 389] on body "Policyholders Past quotes Gateway UW dba Apogee Applicant Information Choose ca…" at bounding box center [661, 187] width 1323 height 1208
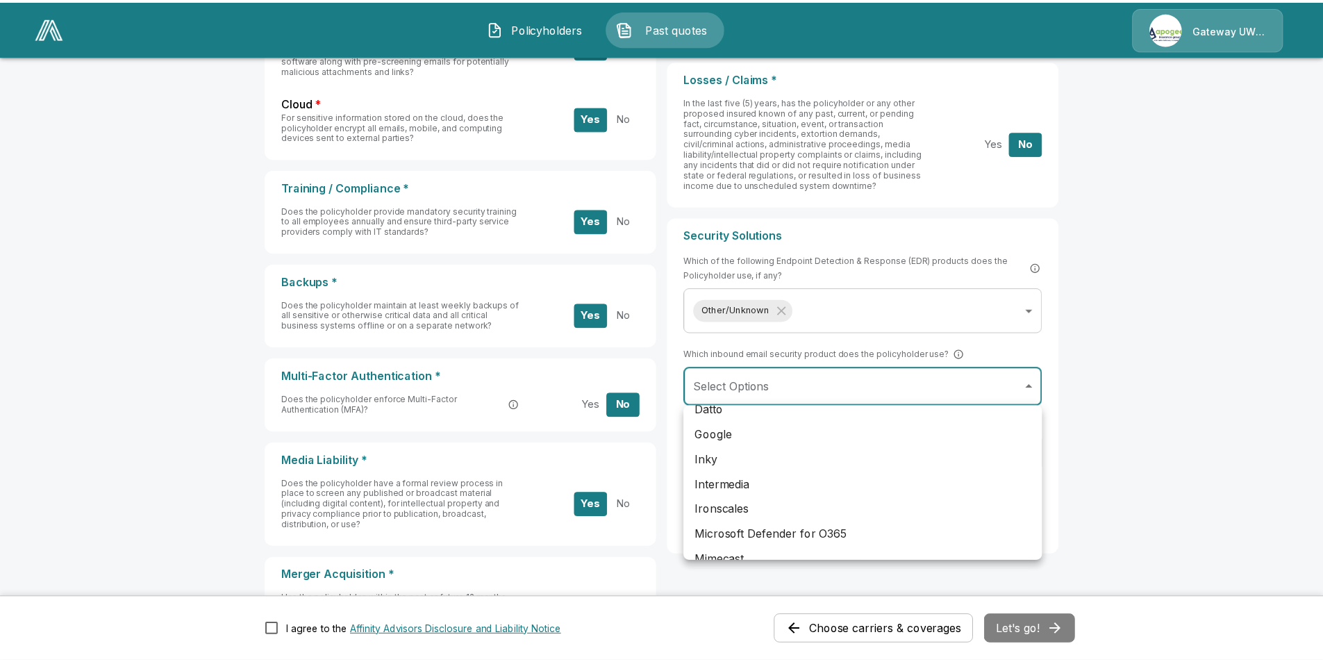
scroll to position [255, 0]
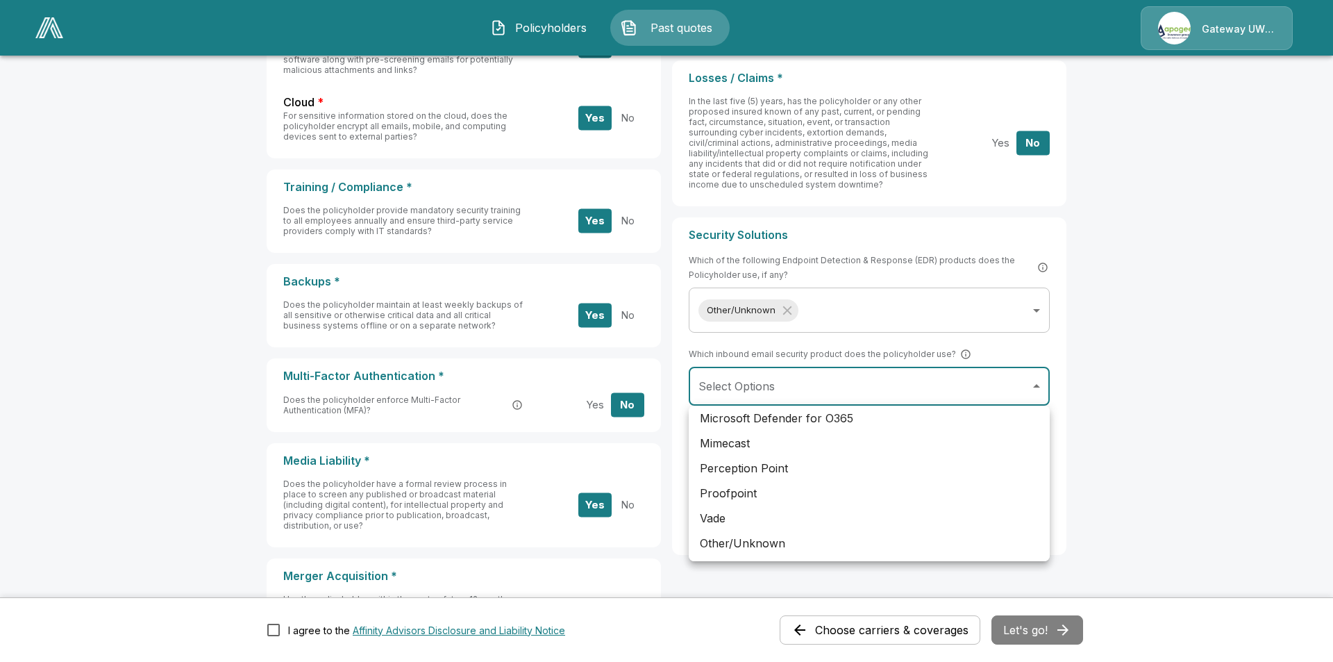
click at [726, 540] on li "Other/Unknown" at bounding box center [869, 542] width 361 height 25
type input "**********"
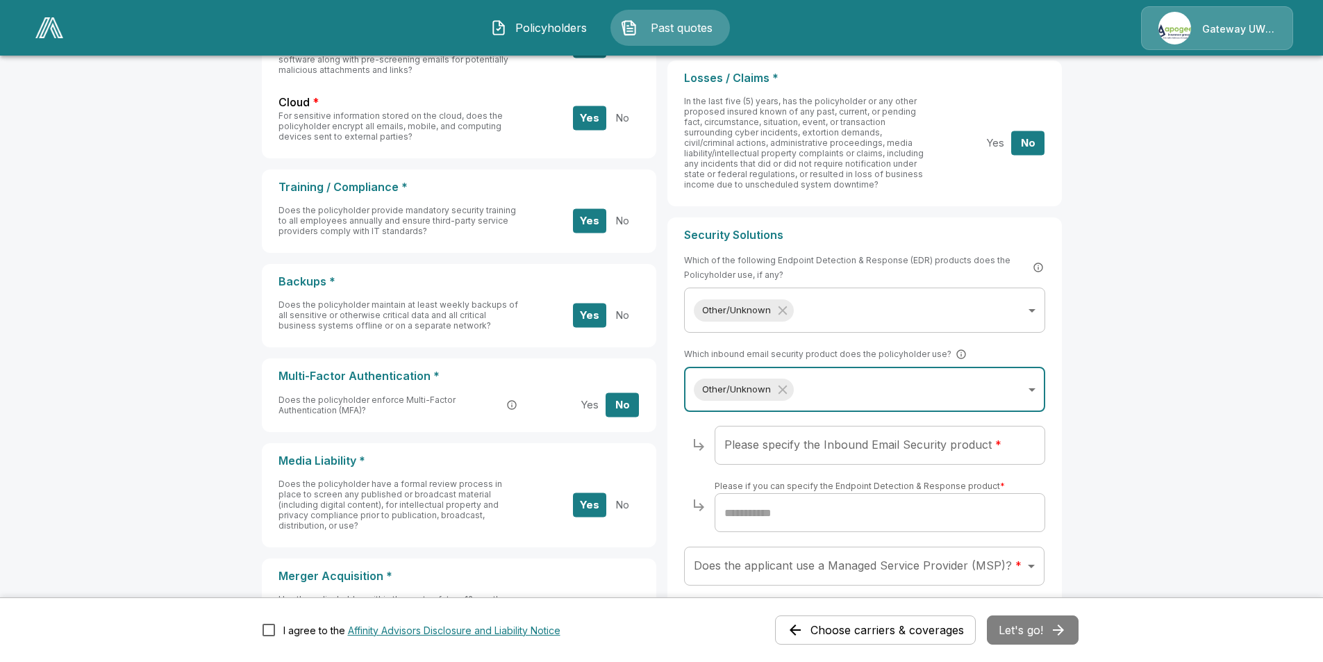
scroll to position [486, 0]
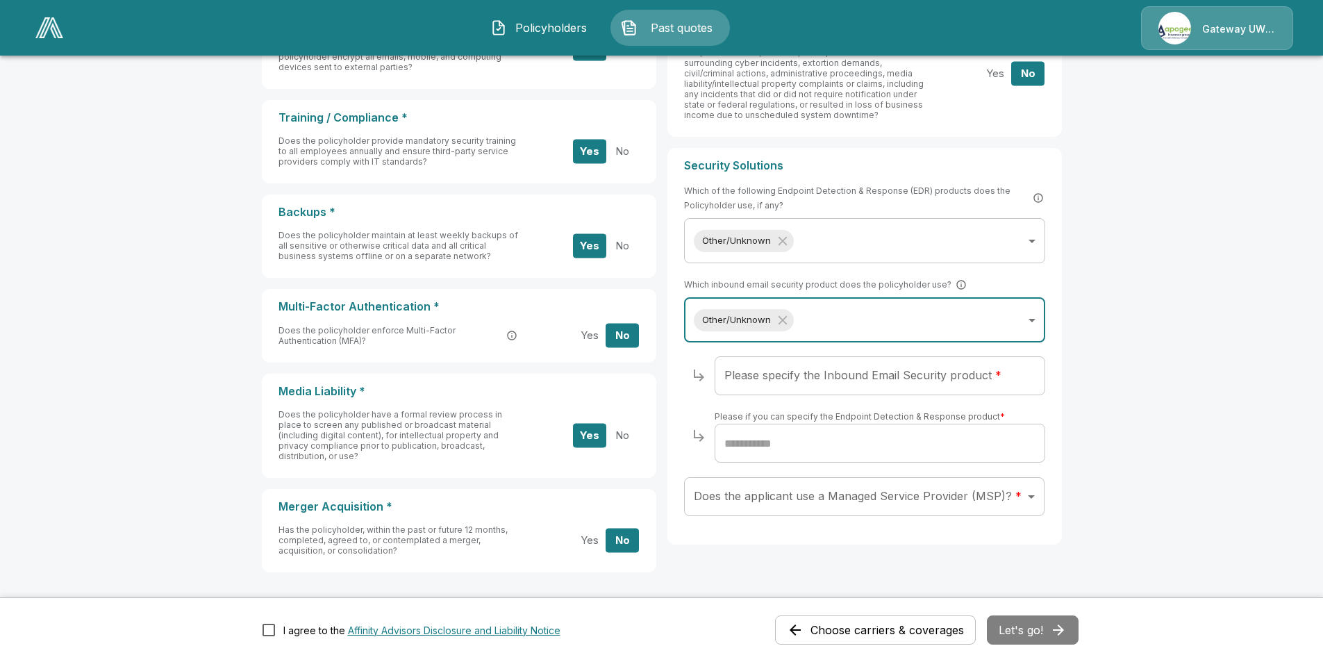
click at [794, 394] on input "Please specify the Inbound Email Security product *" at bounding box center [879, 375] width 330 height 39
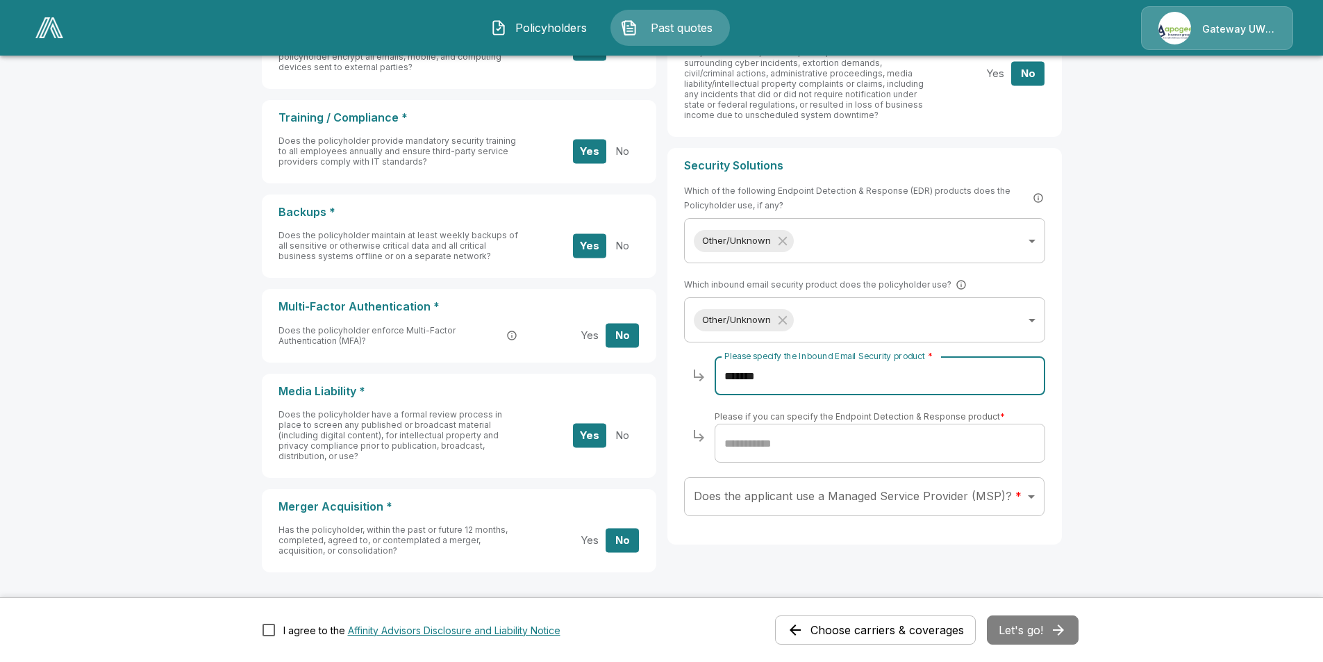
type input "*******"
click at [753, 439] on input "text" at bounding box center [879, 443] width 330 height 39
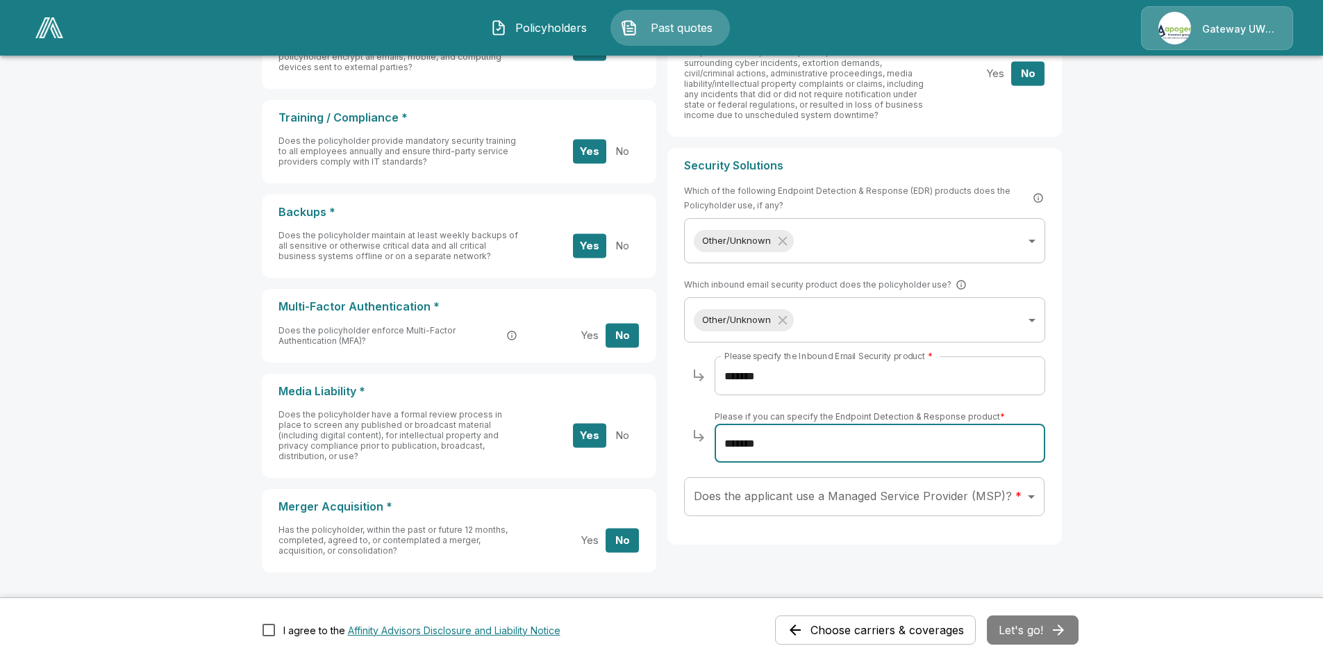
type input "*******"
click at [794, 508] on body "Policyholders Past quotes Gateway UW dba Apogee Applicant Information Choose ca…" at bounding box center [661, 118] width 1323 height 1208
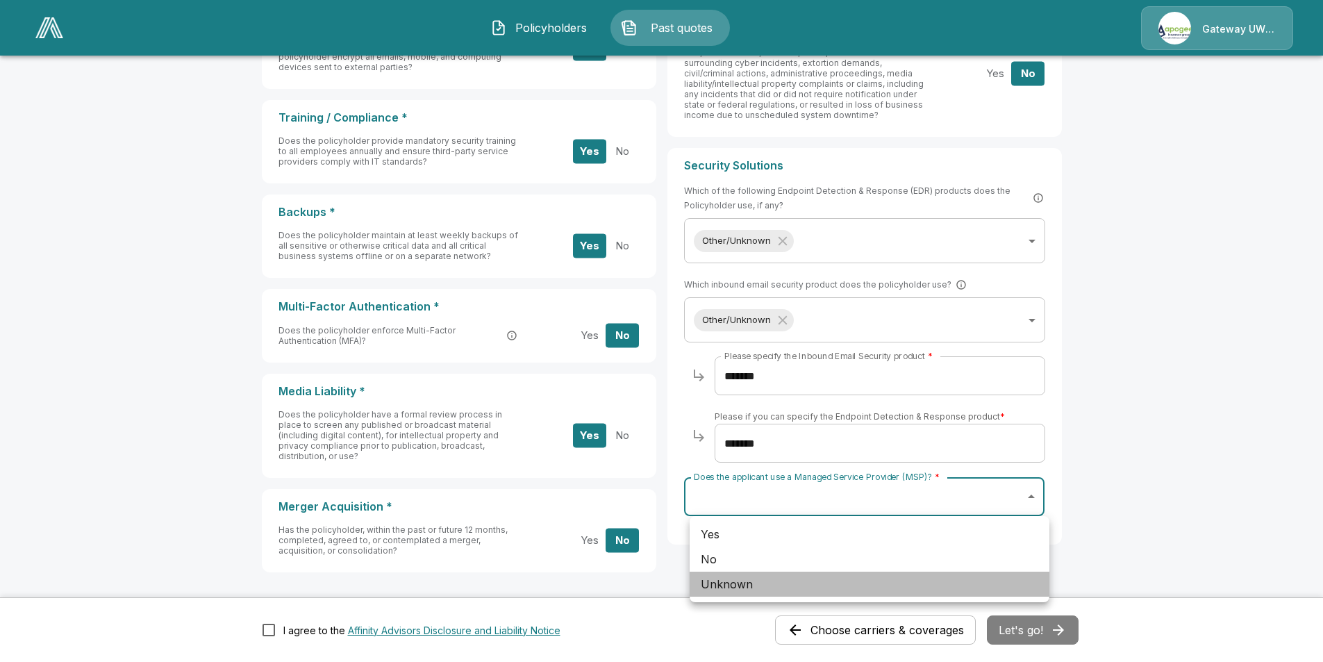
click at [778, 593] on li "Unknown" at bounding box center [869, 583] width 360 height 25
type input "*******"
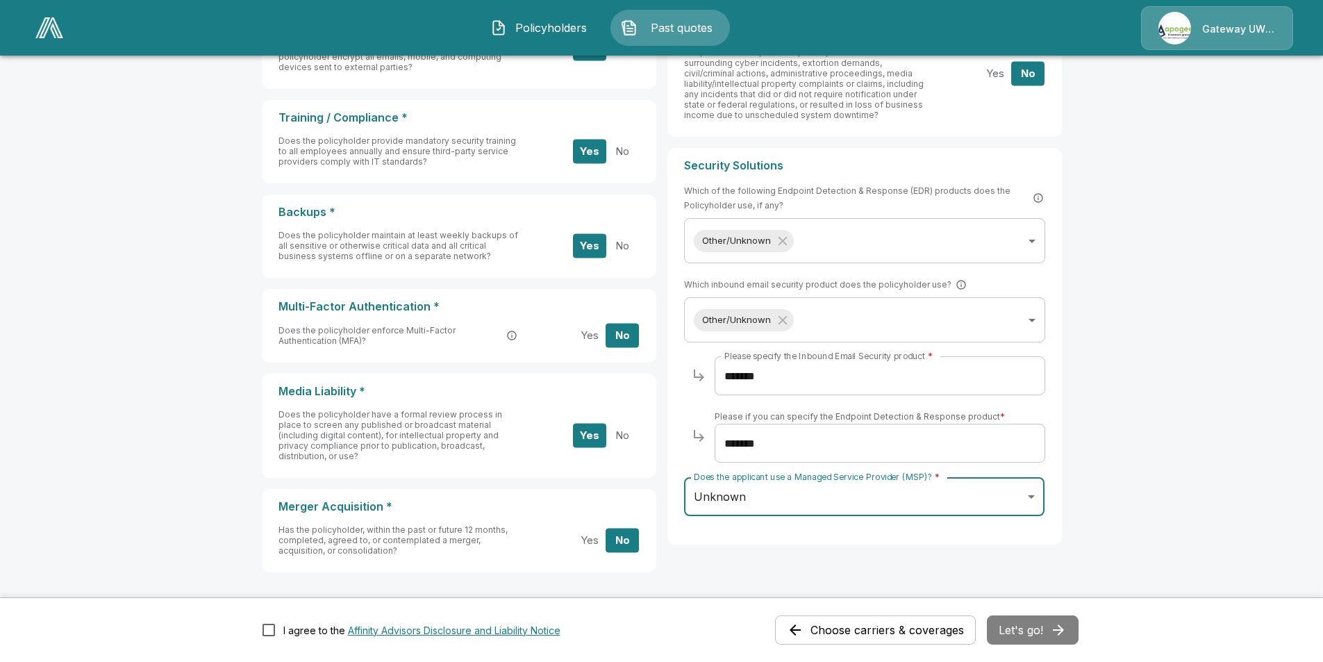
scroll to position [417, 0]
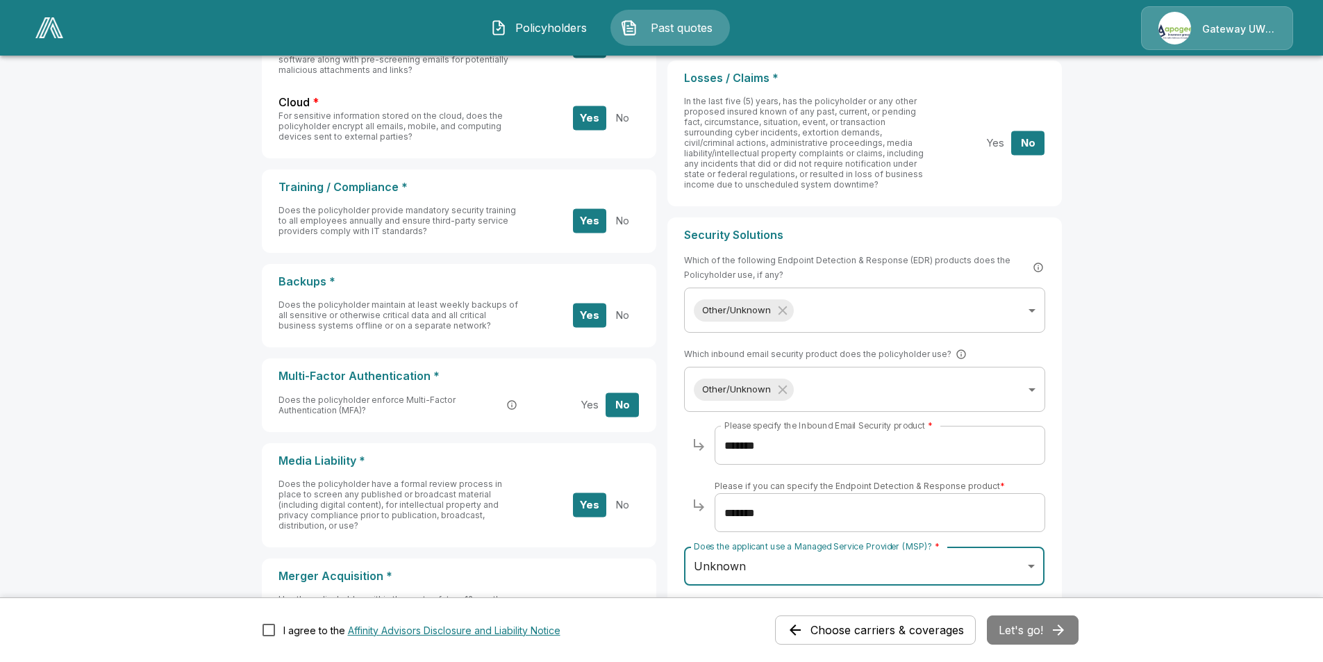
click at [1028, 631] on div "Choose carriers & coverages Let's go!" at bounding box center [926, 629] width 303 height 29
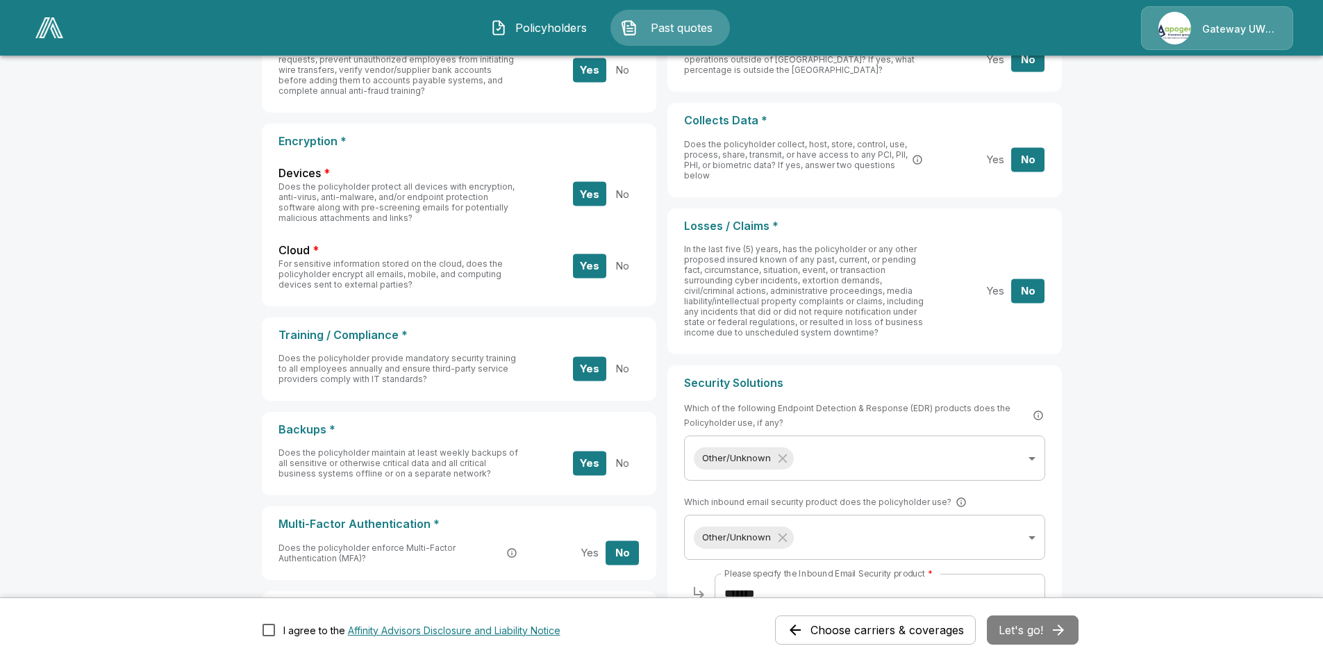
scroll to position [0, 0]
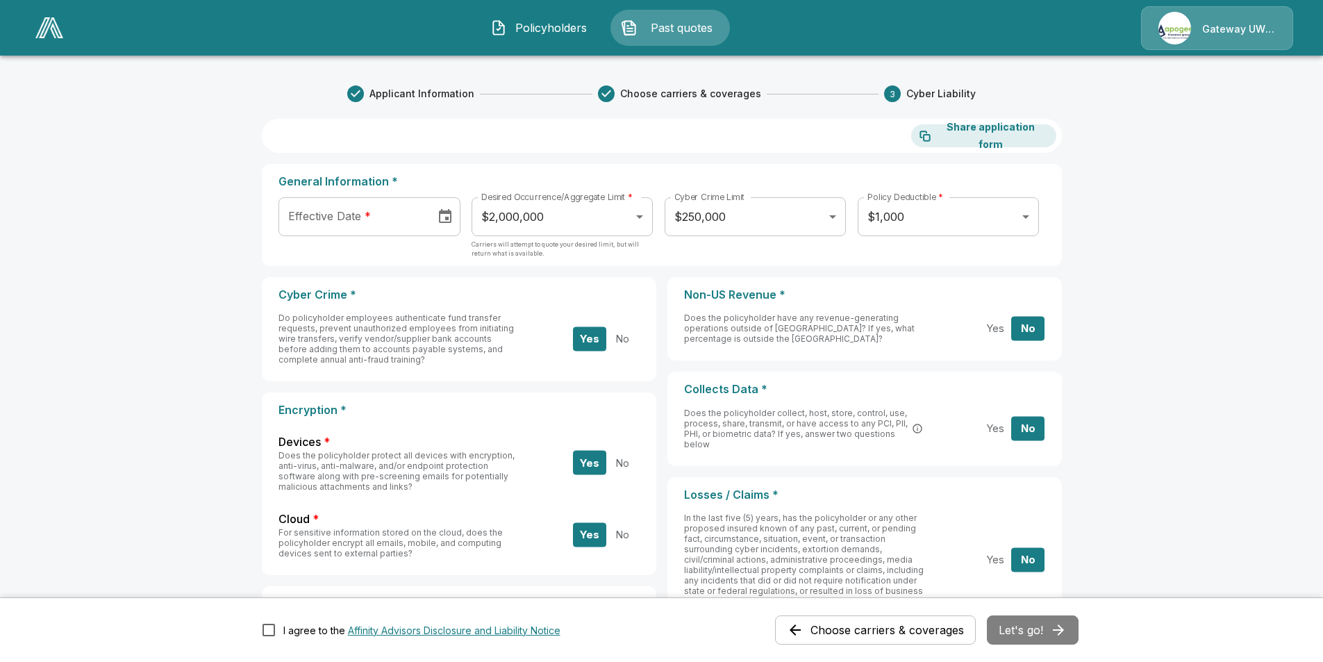
type input "**********"
click at [371, 217] on input "**********" at bounding box center [351, 216] width 147 height 39
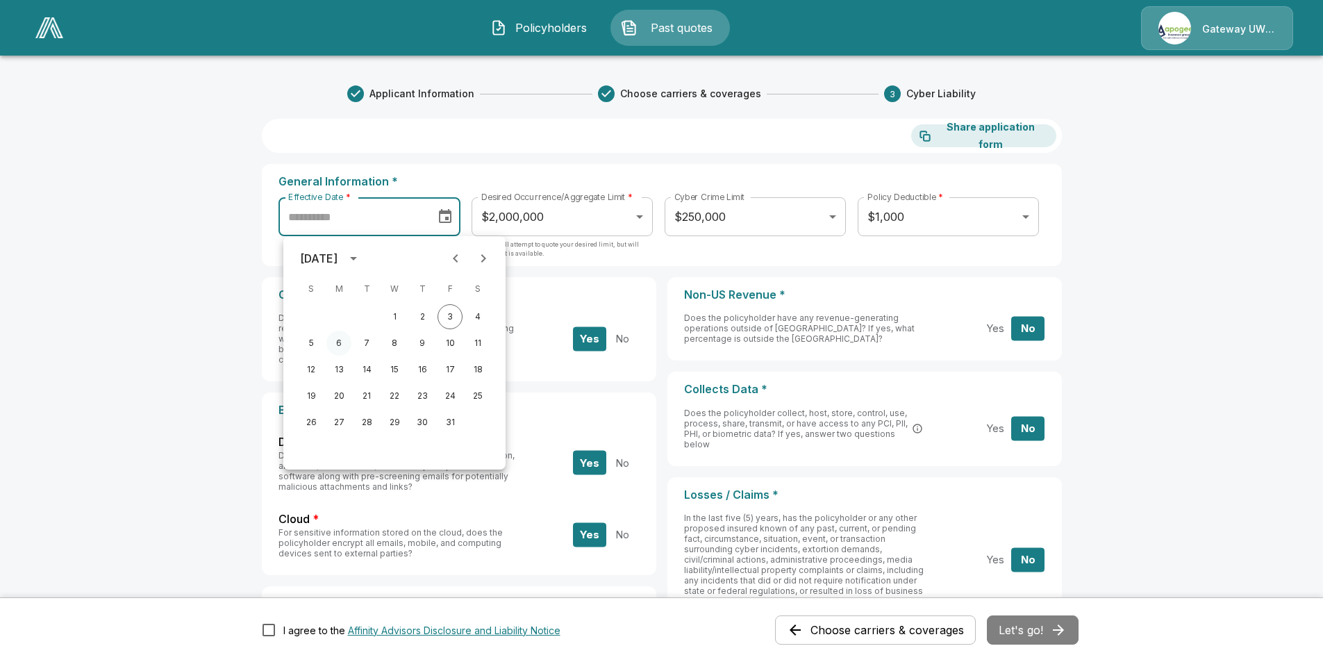
click at [342, 342] on button "6" at bounding box center [338, 342] width 25 height 25
type input "**********"
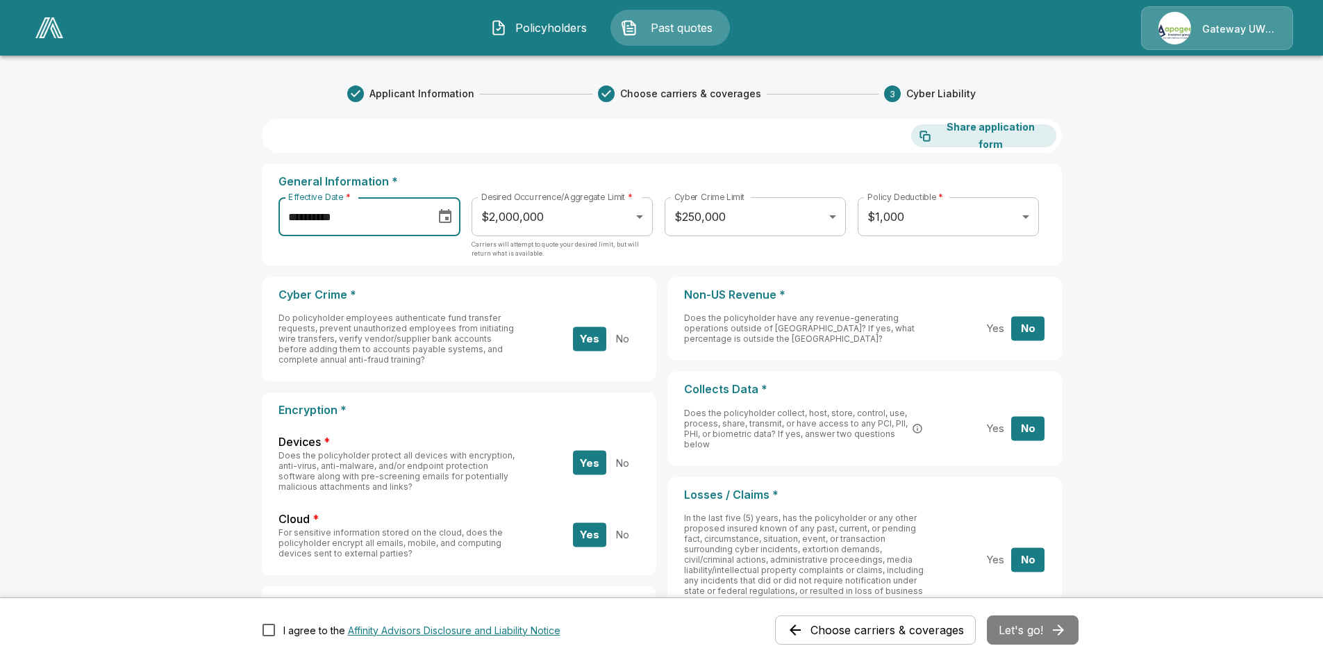
click at [1042, 631] on div "Choose carriers & coverages Let's go!" at bounding box center [926, 629] width 303 height 29
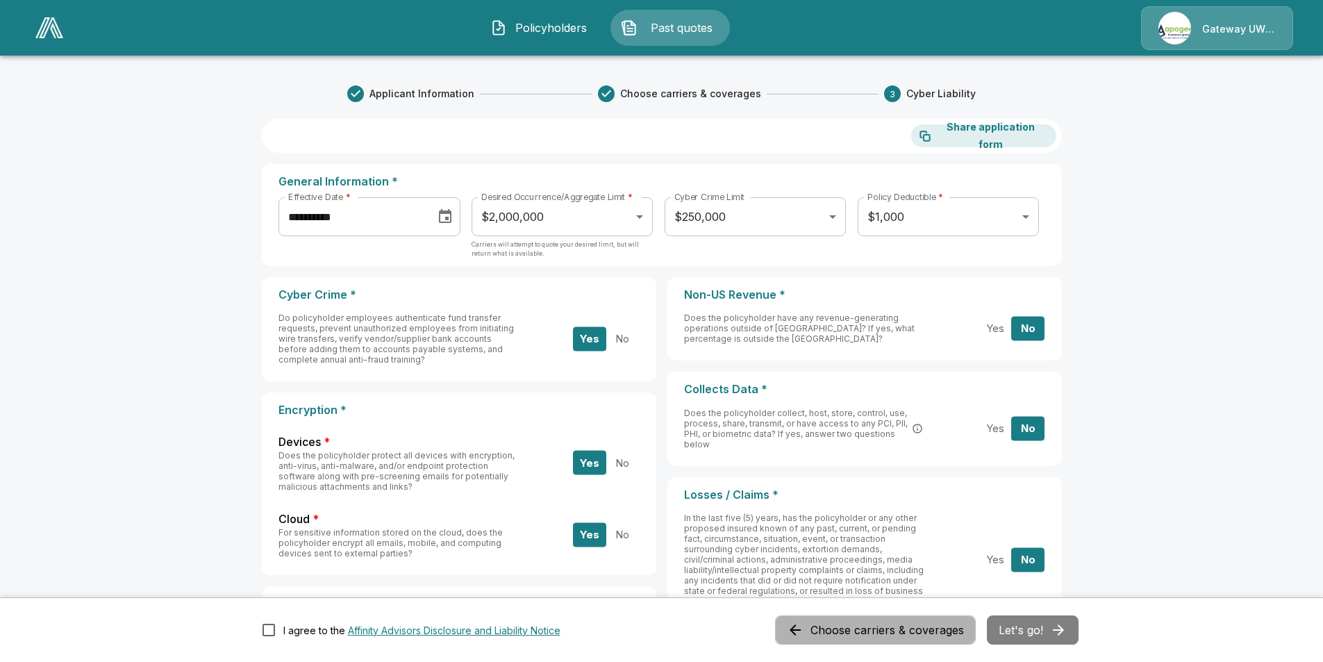
click at [858, 631] on button "Choose carriers & coverages" at bounding box center [875, 629] width 201 height 29
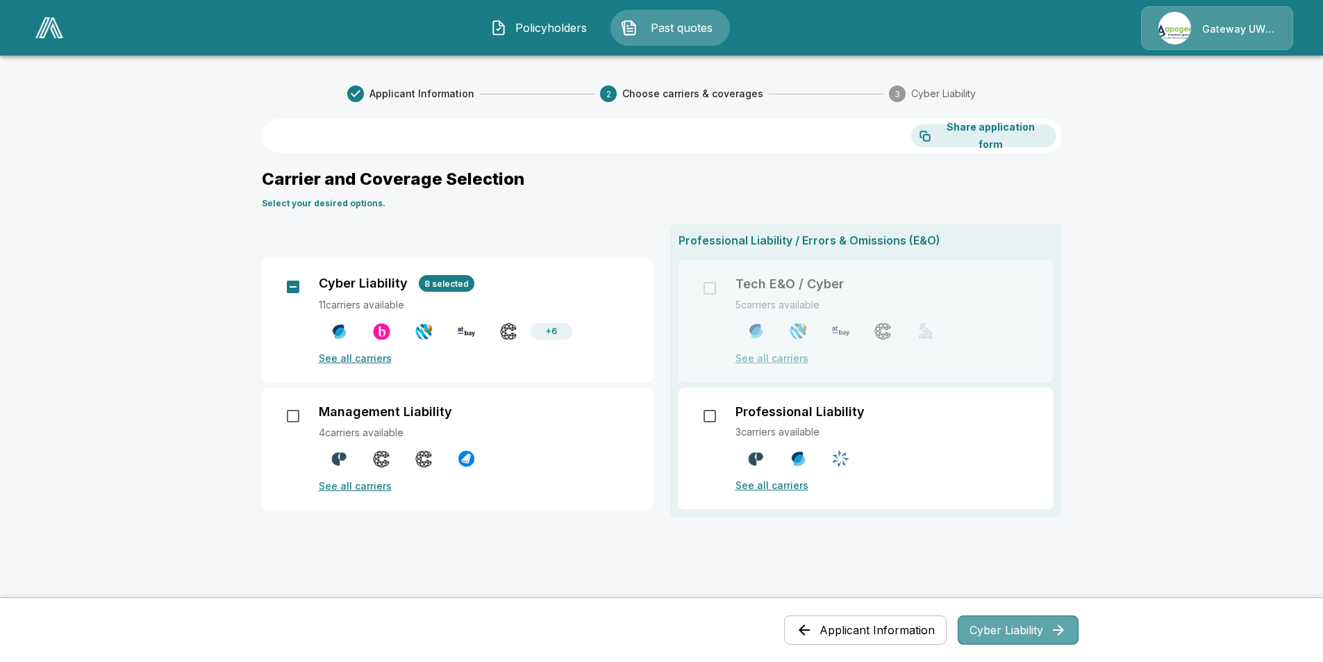
click at [1012, 622] on button "Cyber Liability" at bounding box center [1017, 629] width 121 height 29
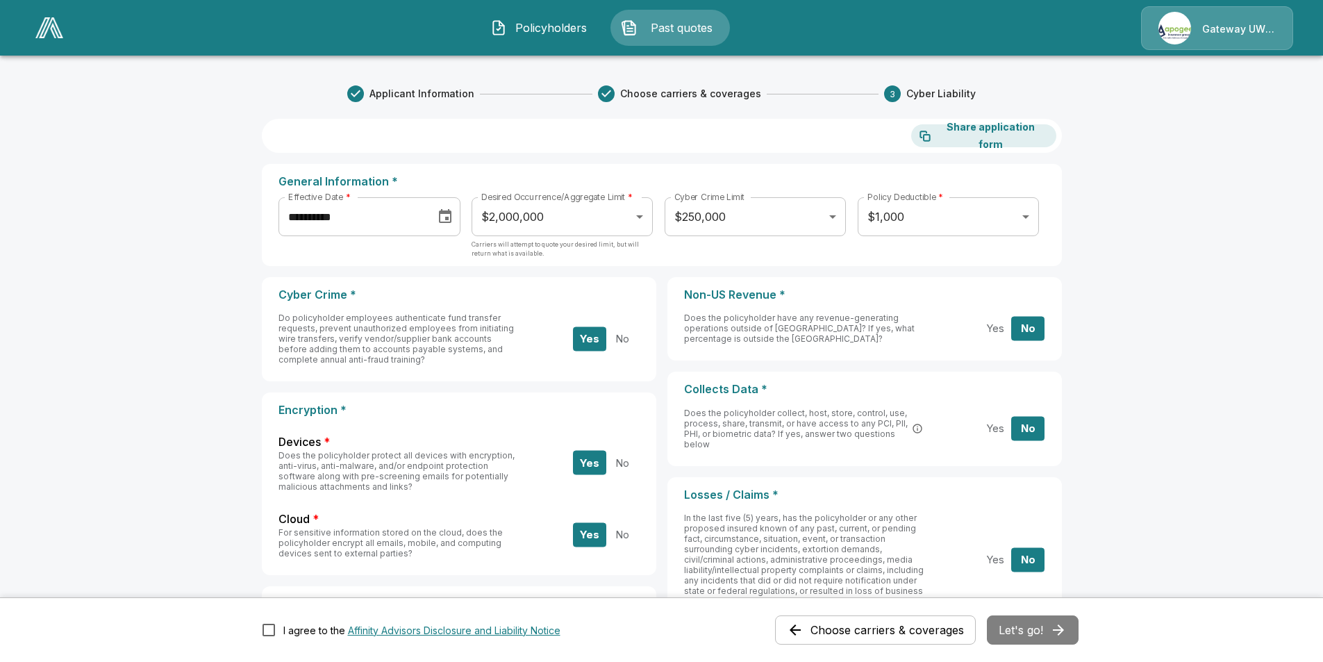
click at [533, 28] on span "Policyholders" at bounding box center [550, 27] width 76 height 17
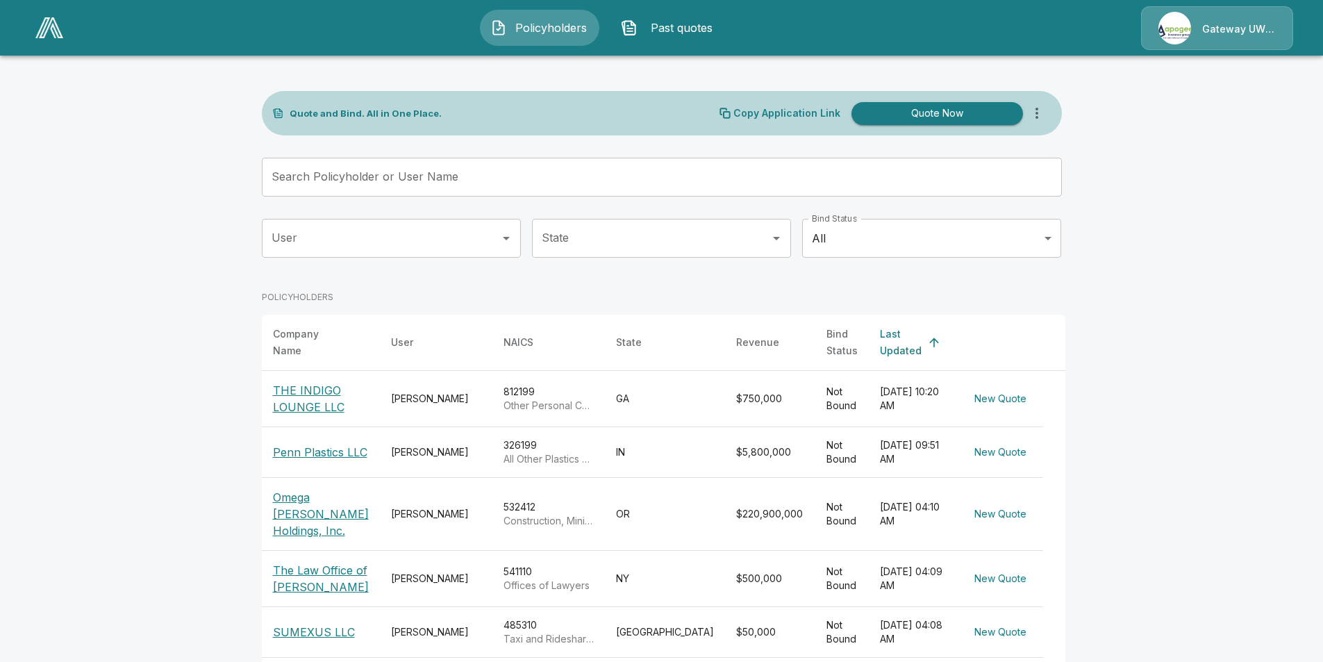
click at [627, 32] on img "button" at bounding box center [629, 27] width 17 height 17
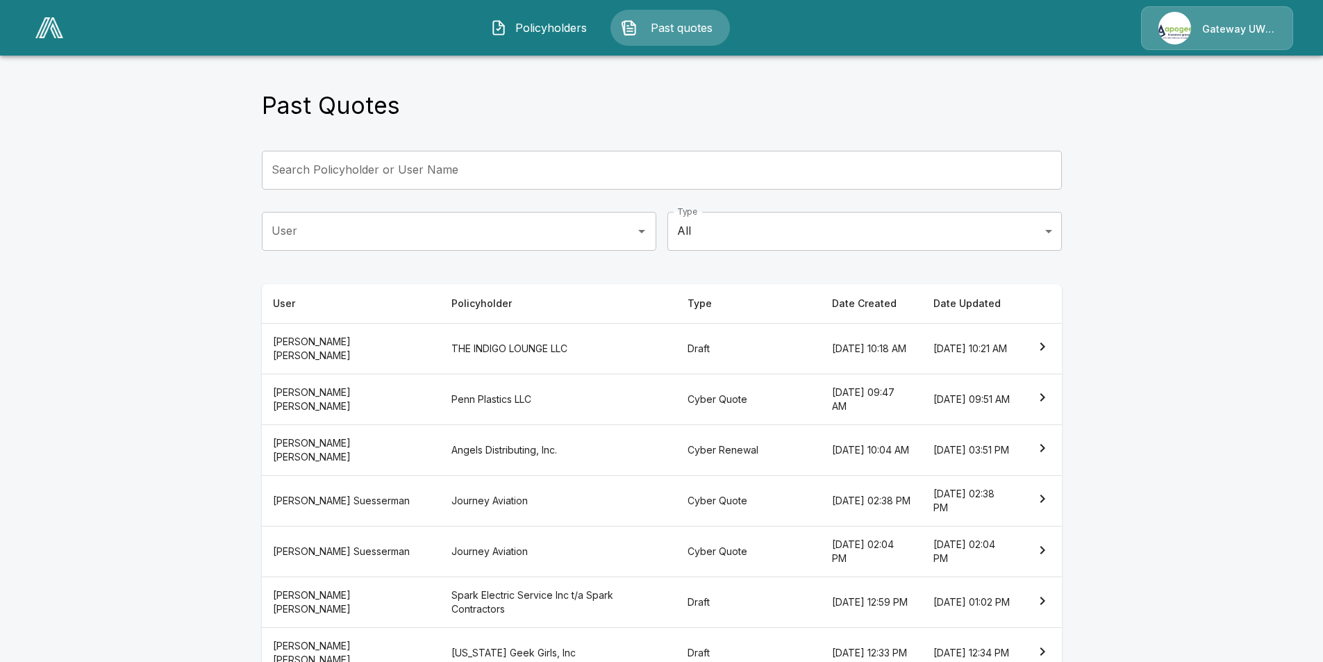
click at [402, 175] on input "Search Policyholder or User Name" at bounding box center [654, 170] width 785 height 39
click at [440, 351] on th "THE INDIGO LOUNGE LLC" at bounding box center [558, 348] width 236 height 51
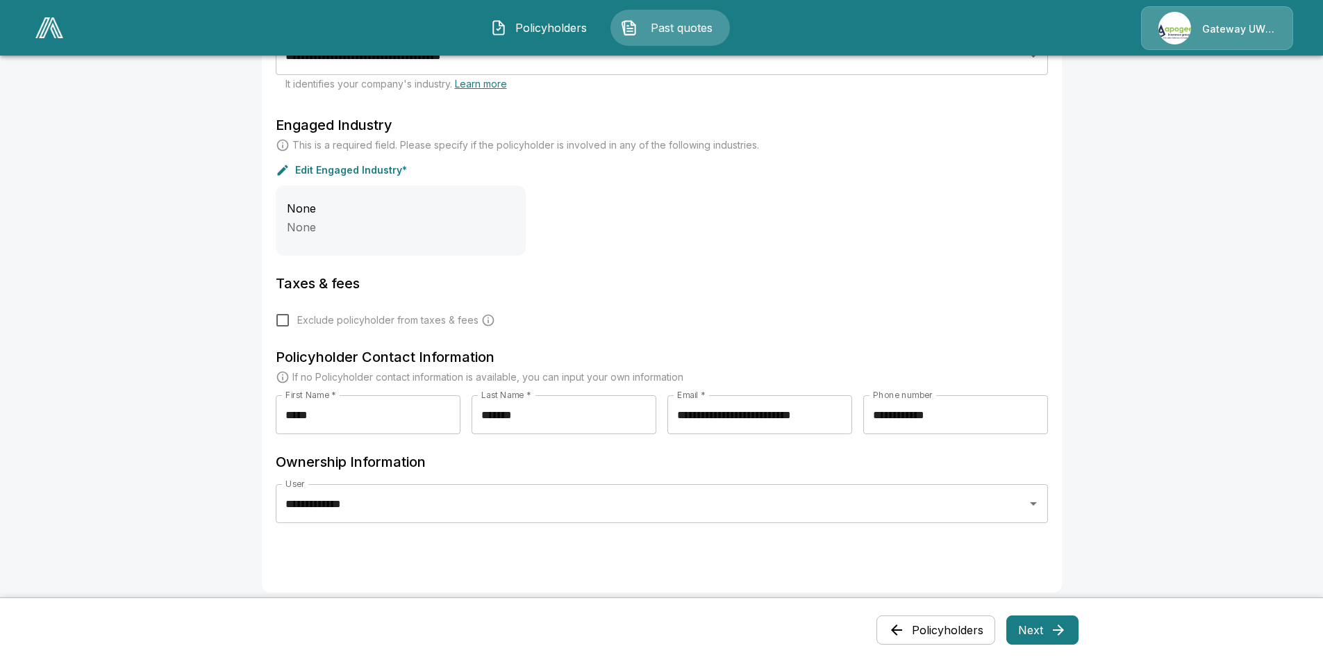
scroll to position [590, 0]
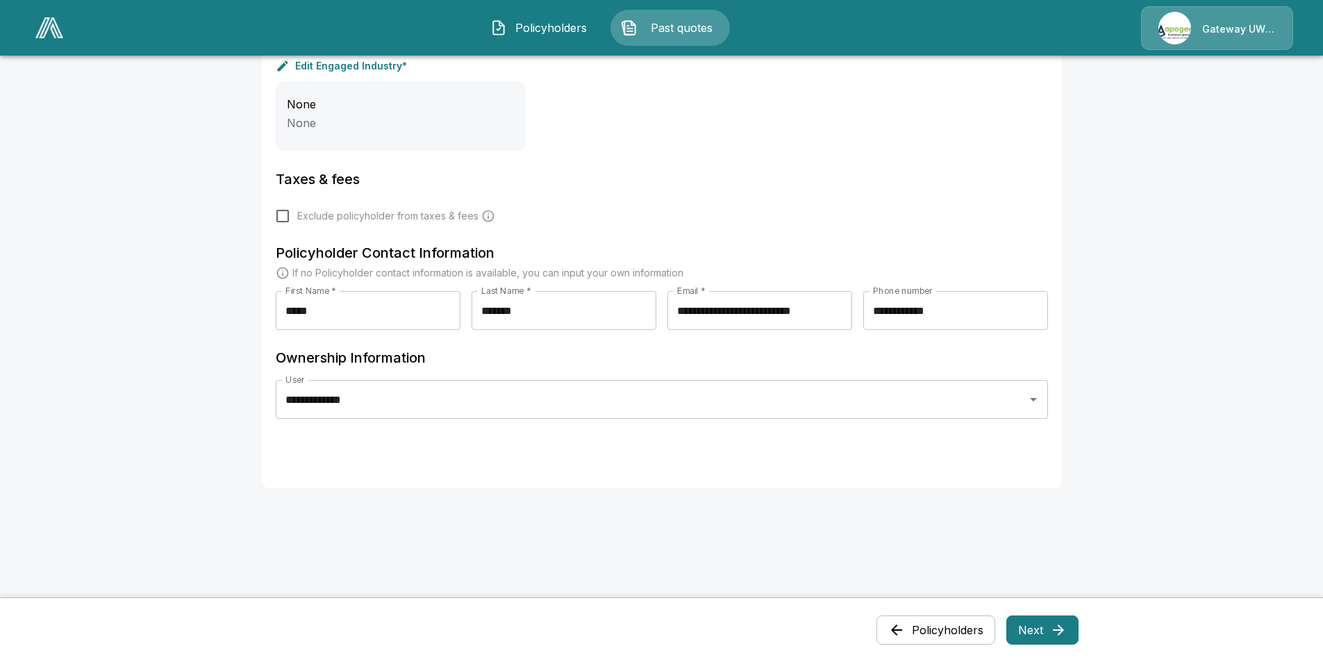
click at [1075, 655] on div "Policyholders Next" at bounding box center [661, 629] width 1323 height 65
click at [1066, 649] on div "Policyholders Next" at bounding box center [661, 630] width 833 height 42
click at [1033, 619] on div "Policyholders Next" at bounding box center [661, 630] width 833 height 42
click at [1037, 629] on button "Next" at bounding box center [1042, 629] width 72 height 29
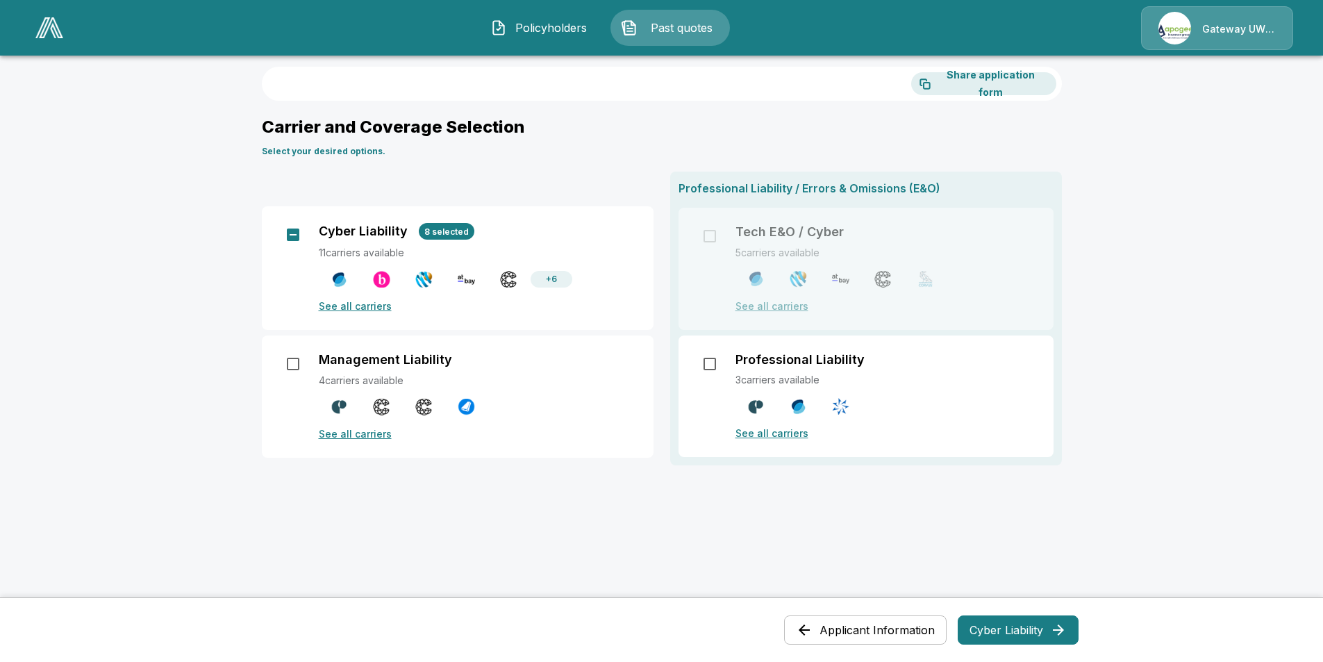
scroll to position [0, 0]
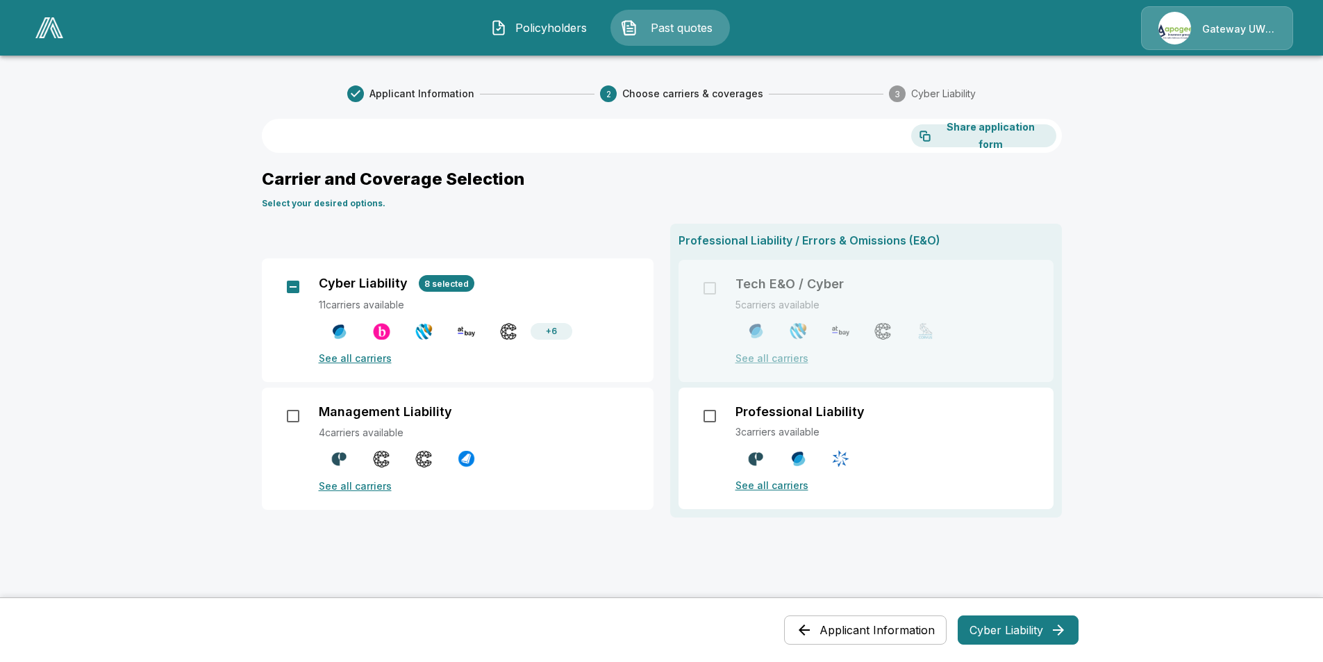
click at [1029, 640] on button "Cyber Liability" at bounding box center [1017, 629] width 121 height 29
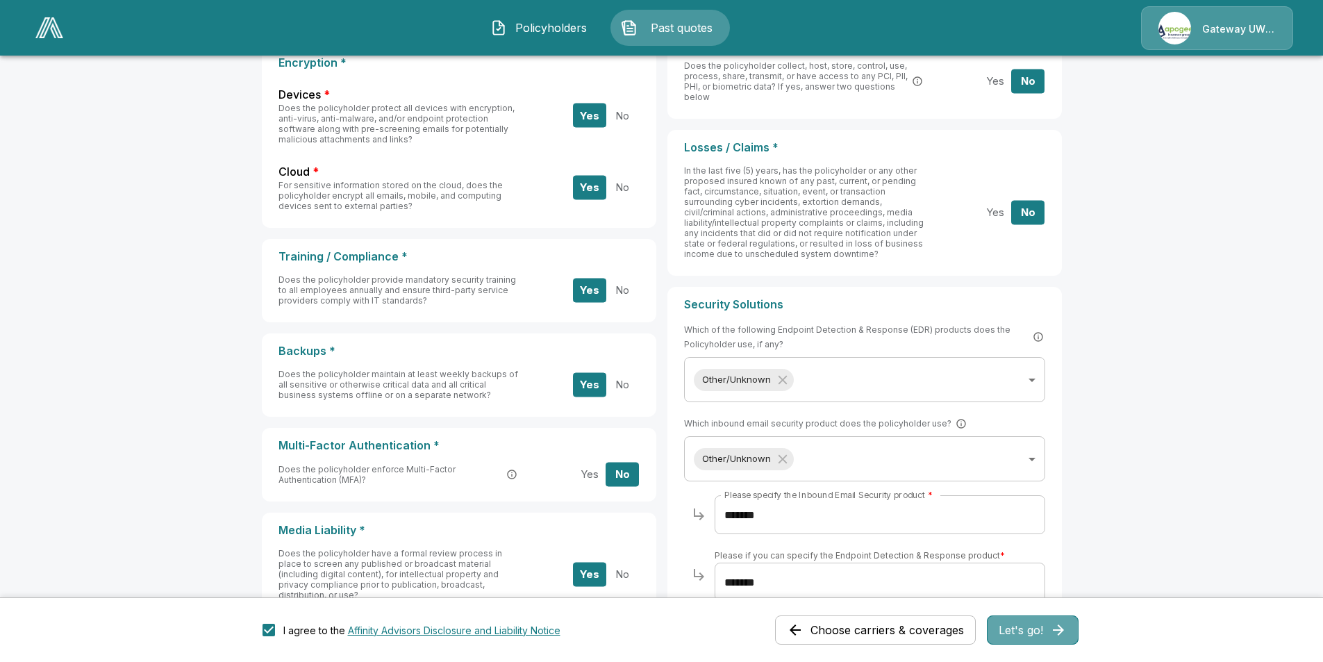
click at [1041, 639] on button "Let's go!" at bounding box center [1033, 629] width 92 height 29
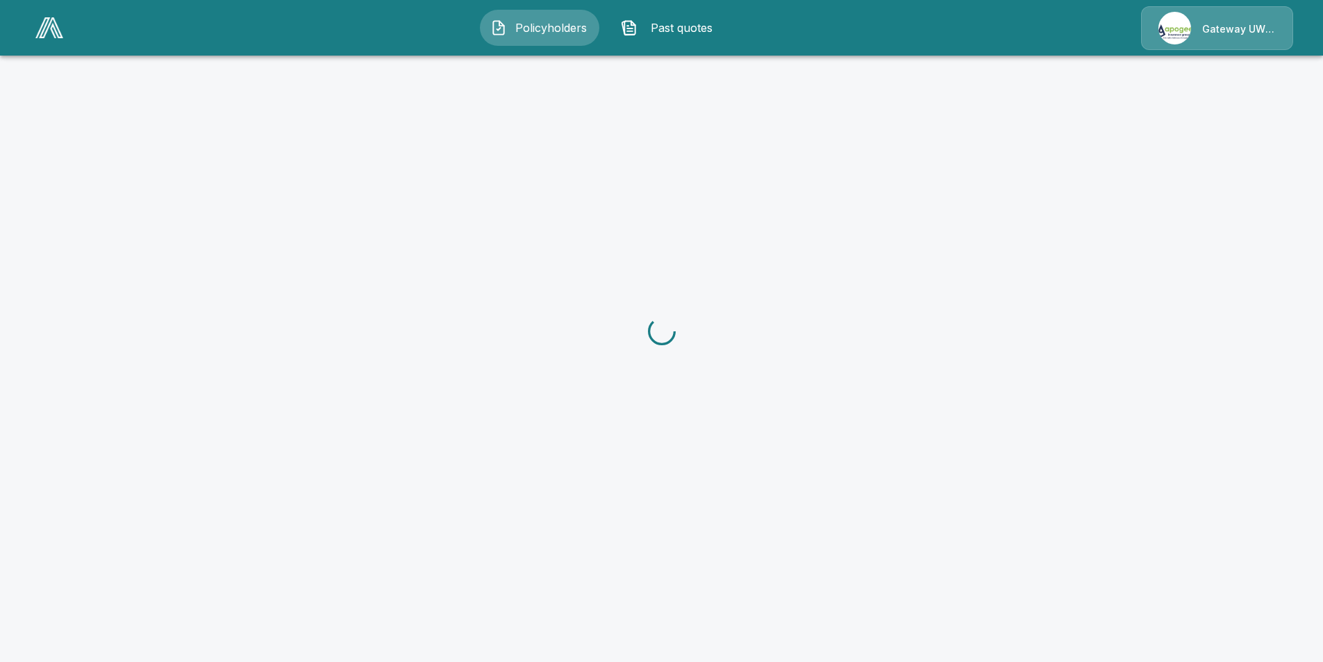
scroll to position [318, 0]
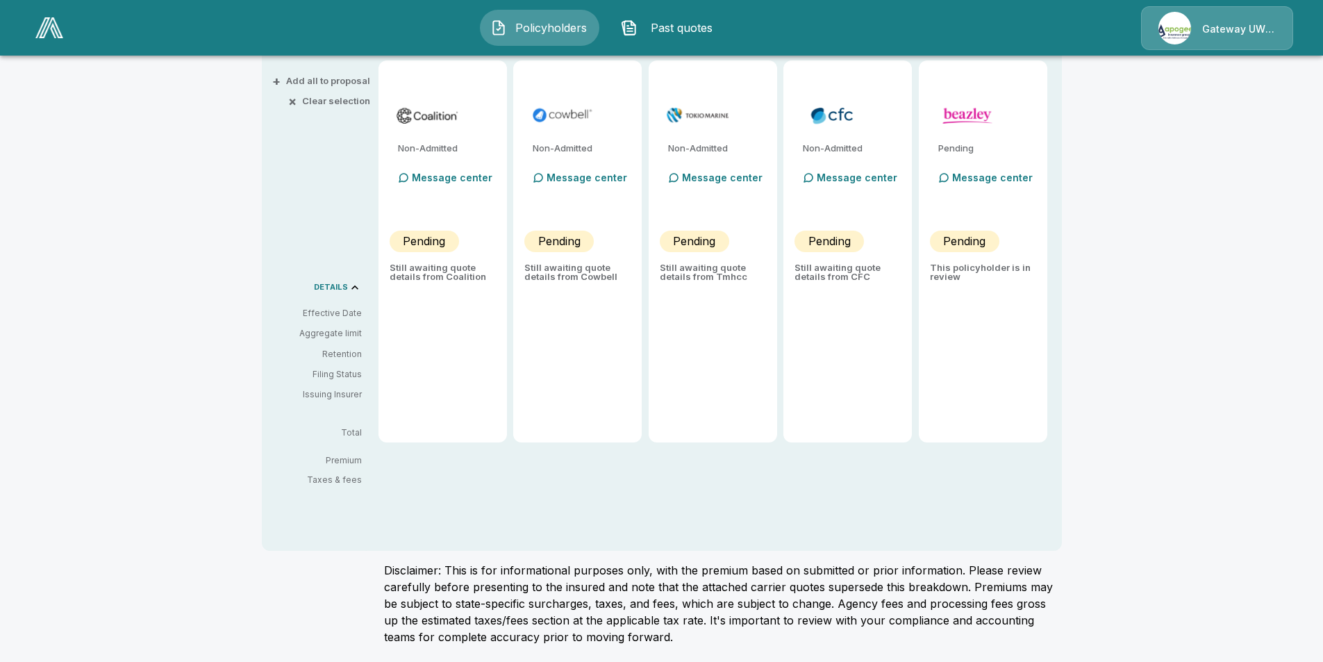
type input "*******"
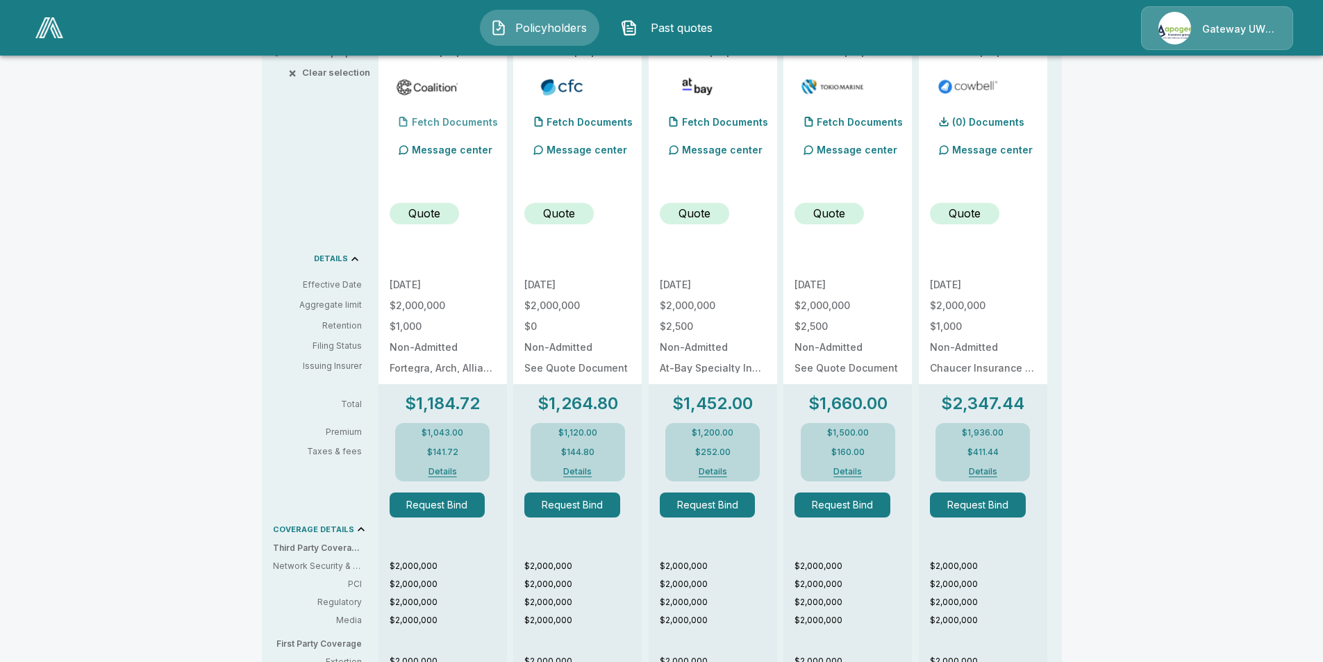
scroll to position [139, 0]
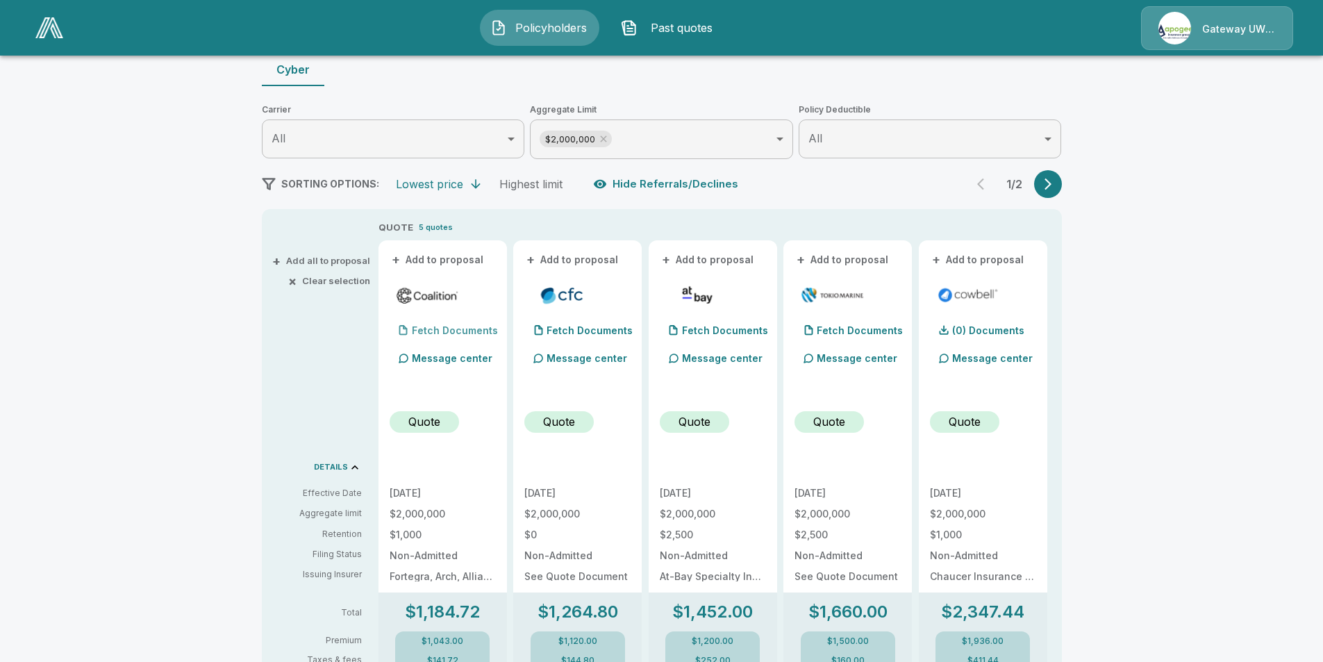
click at [451, 337] on div "Fetch Documents" at bounding box center [443, 331] width 108 height 28
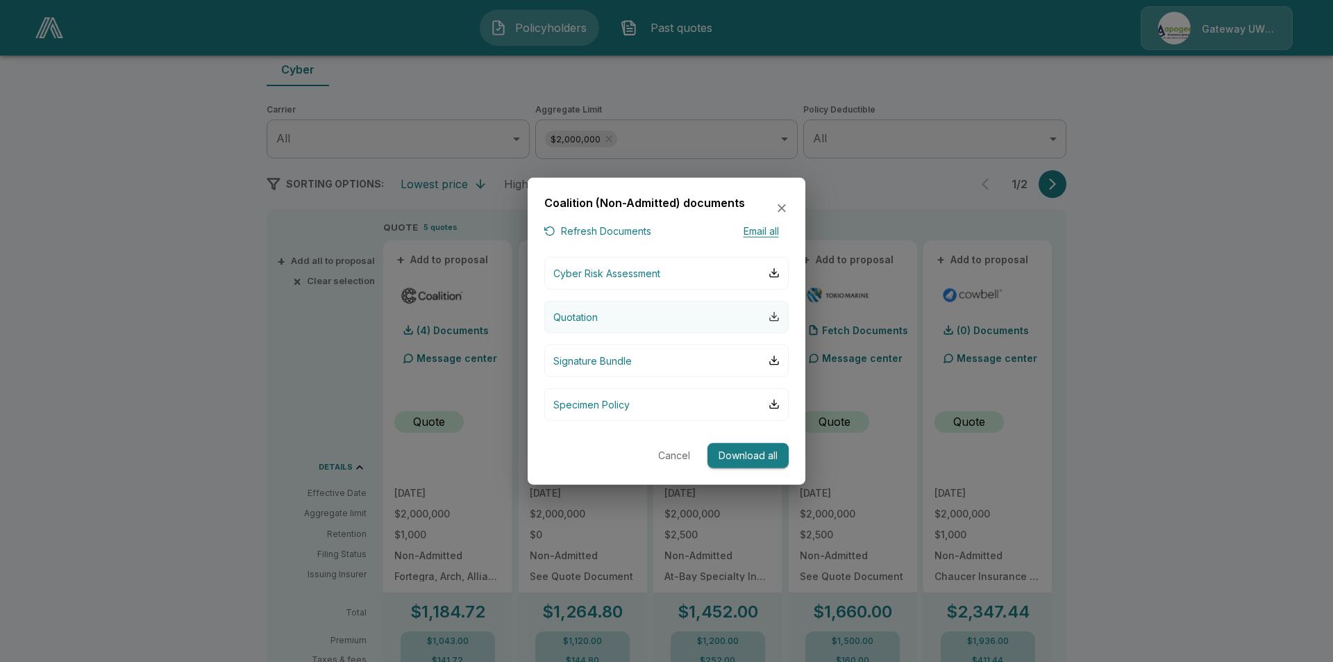
click at [769, 318] on div "button" at bounding box center [774, 316] width 11 height 11
click at [773, 357] on div "button" at bounding box center [774, 360] width 11 height 11
click at [776, 407] on div "button" at bounding box center [774, 404] width 11 height 11
click at [774, 272] on div "button" at bounding box center [774, 272] width 11 height 11
click at [783, 210] on icon "button" at bounding box center [782, 208] width 8 height 8
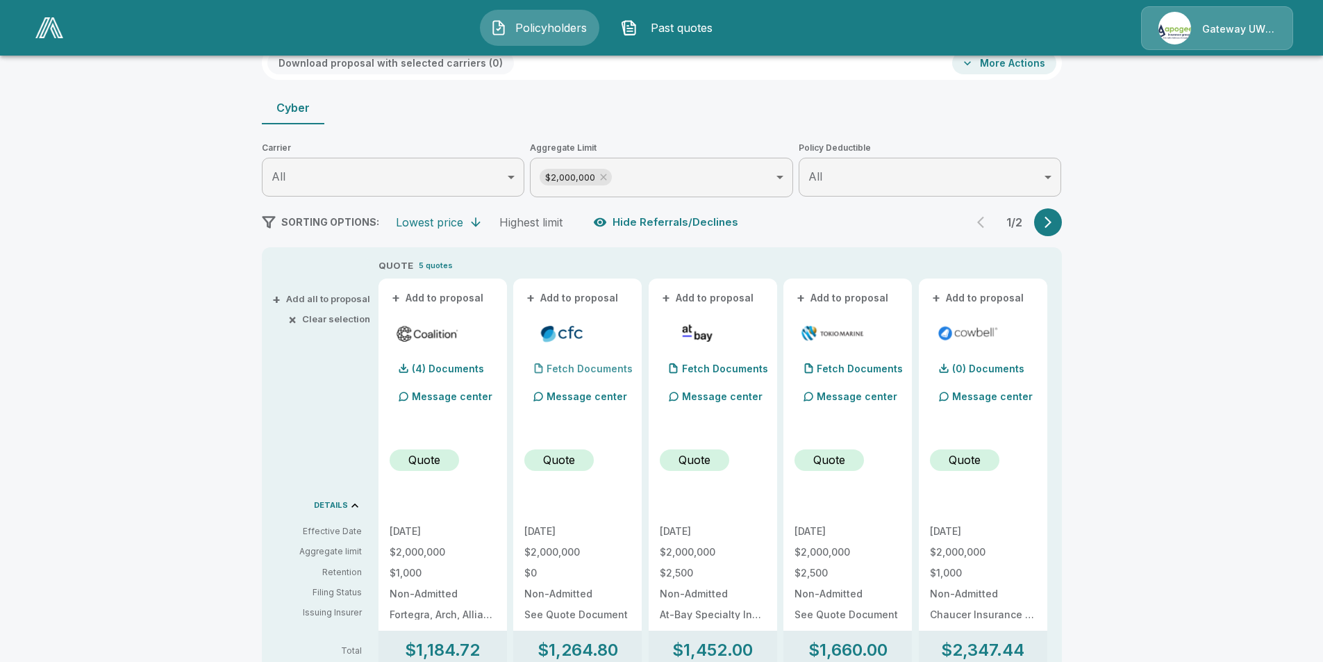
scroll to position [240, 0]
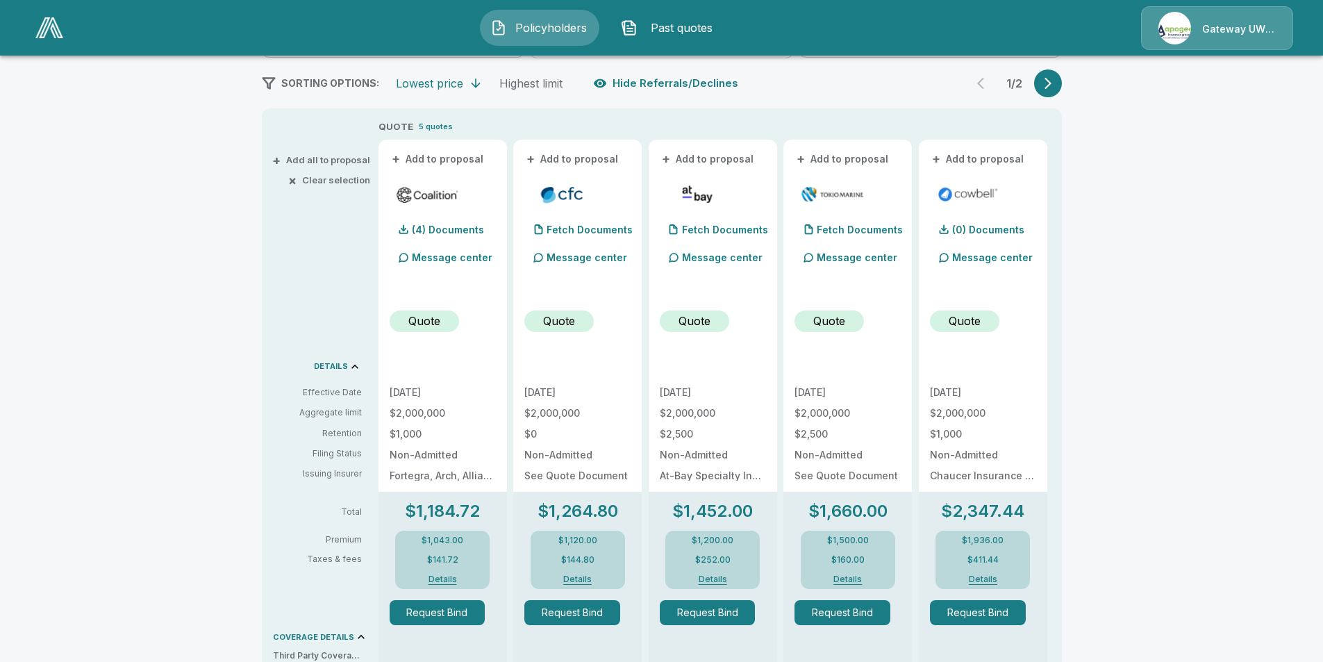
click at [448, 582] on button "Details" at bounding box center [442, 579] width 56 height 8
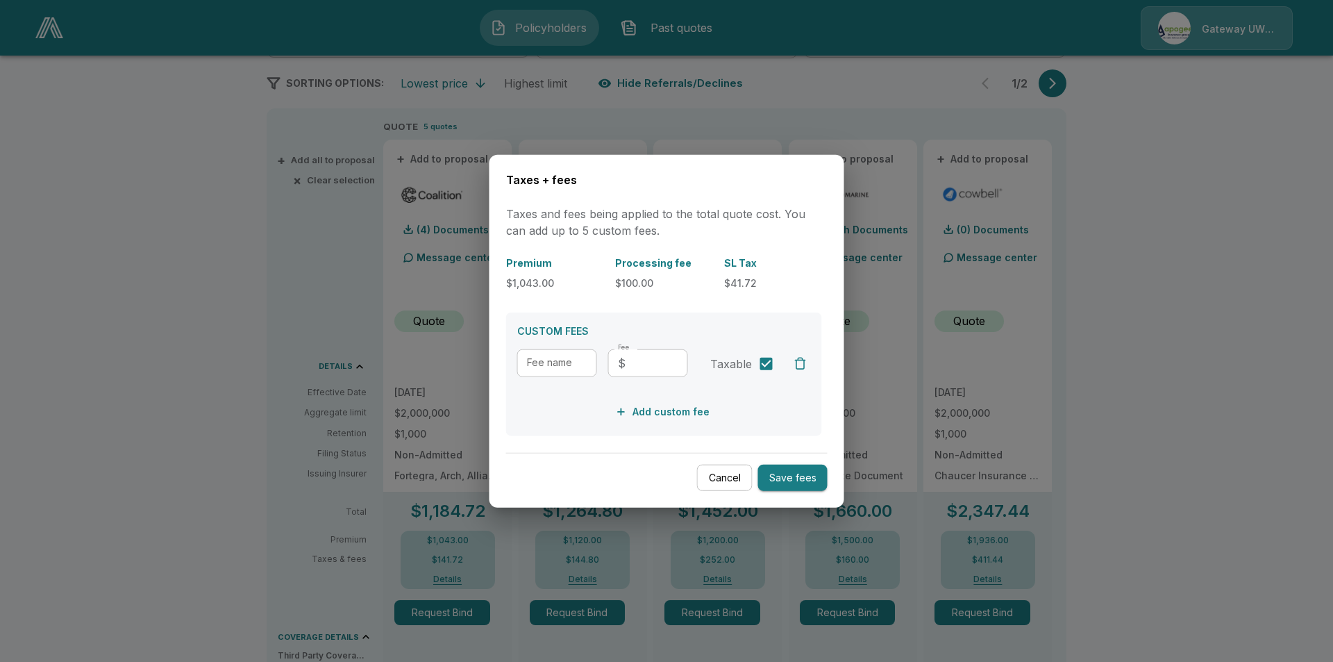
click at [712, 483] on button "Cancel" at bounding box center [725, 477] width 56 height 27
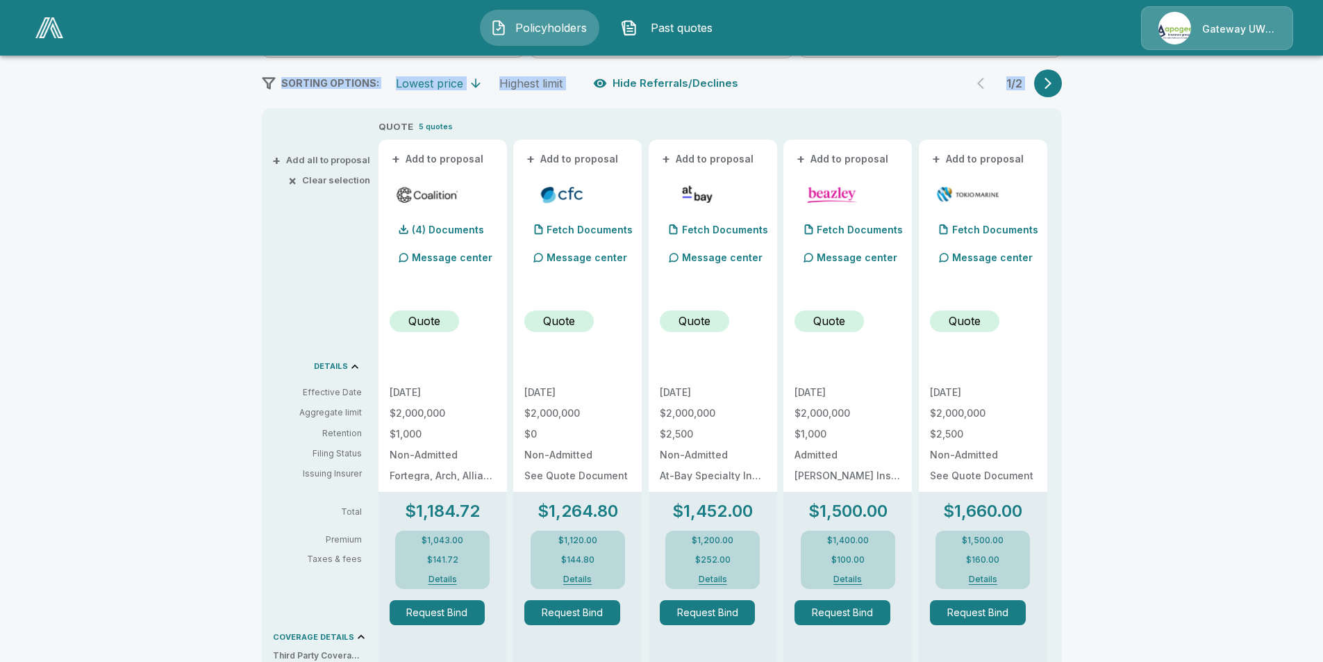
drag, startPoint x: 154, startPoint y: 60, endPoint x: 212, endPoint y: 115, distance: 79.1
click at [212, 115] on div "Policyholders / THE INDIGO LOUNGE LLC / Quote Quote Results Broker Name [PERSON…" at bounding box center [661, 486] width 1323 height 1321
click at [149, 128] on div "Policyholders / THE INDIGO LOUNGE LLC / Quote Quote Results Broker Name [PERSON…" at bounding box center [661, 486] width 1323 height 1321
click at [162, 516] on div "Policyholders / THE INDIGO LOUNGE LLC / Quote Quote Results Broker Name [PERSON…" at bounding box center [661, 486] width 1323 height 1321
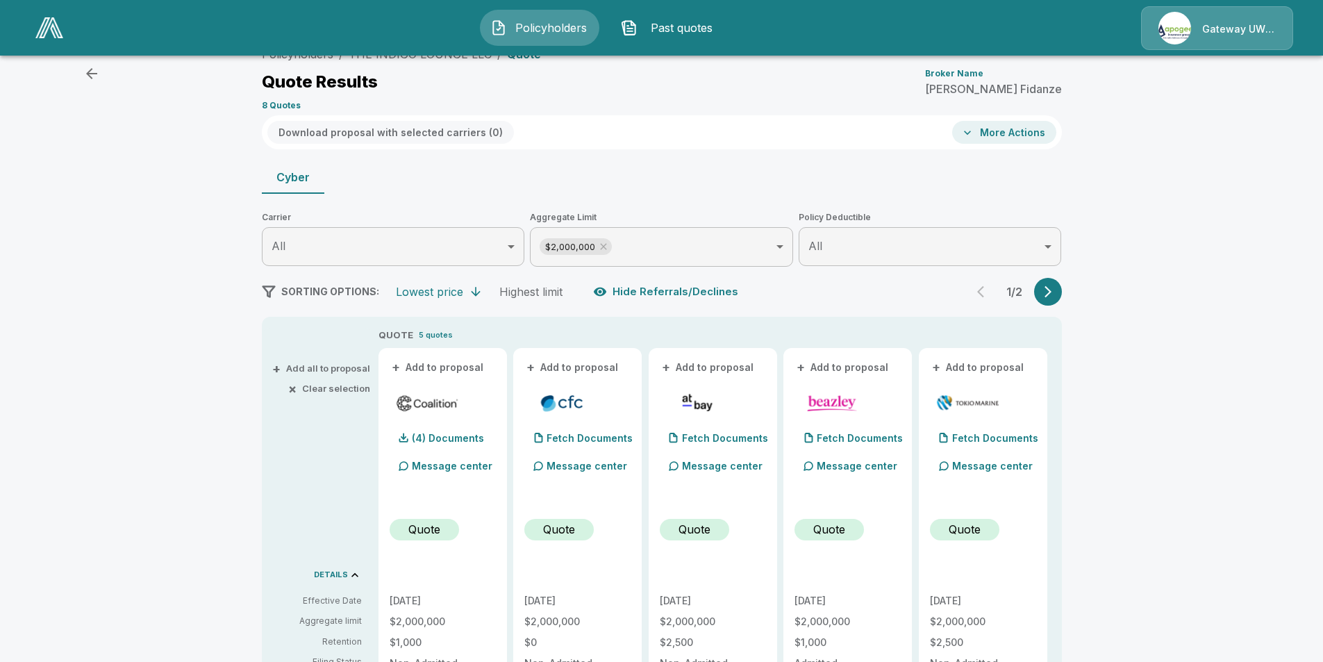
scroll to position [0, 0]
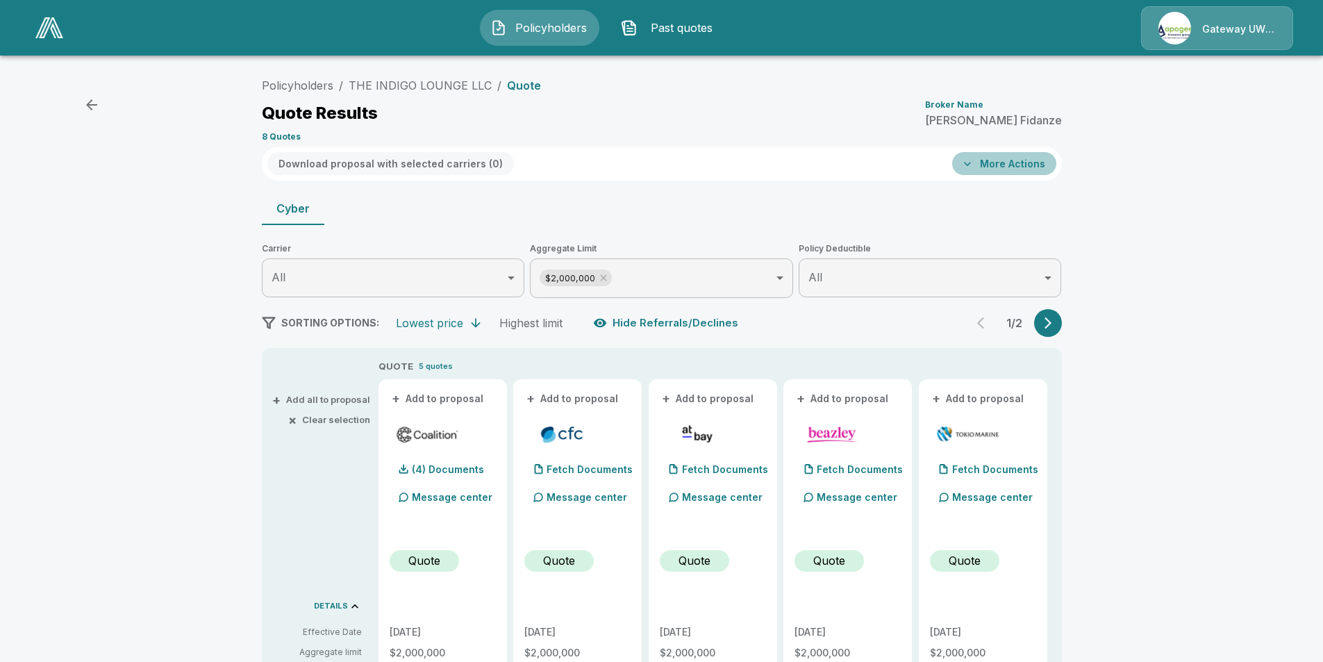
click at [1015, 164] on button "More Actions" at bounding box center [1004, 163] width 104 height 23
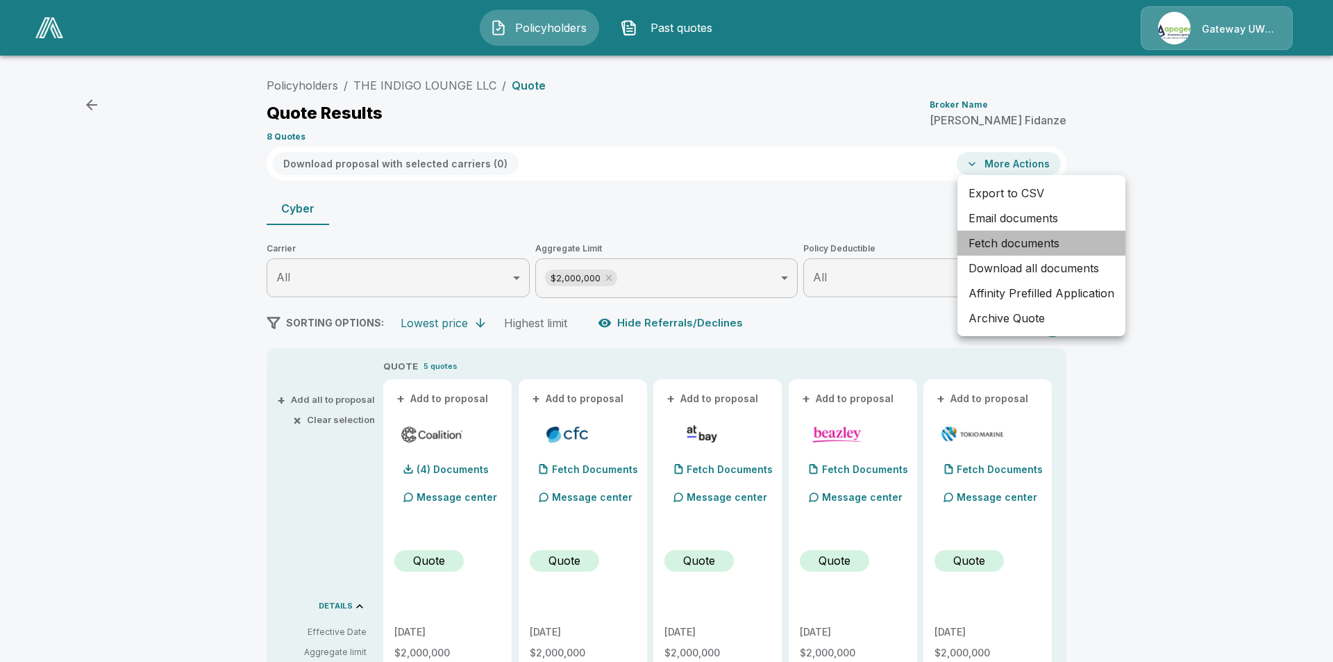
click at [1033, 233] on li "Fetch documents" at bounding box center [1041, 242] width 168 height 25
click at [1179, 211] on div at bounding box center [666, 331] width 1333 height 662
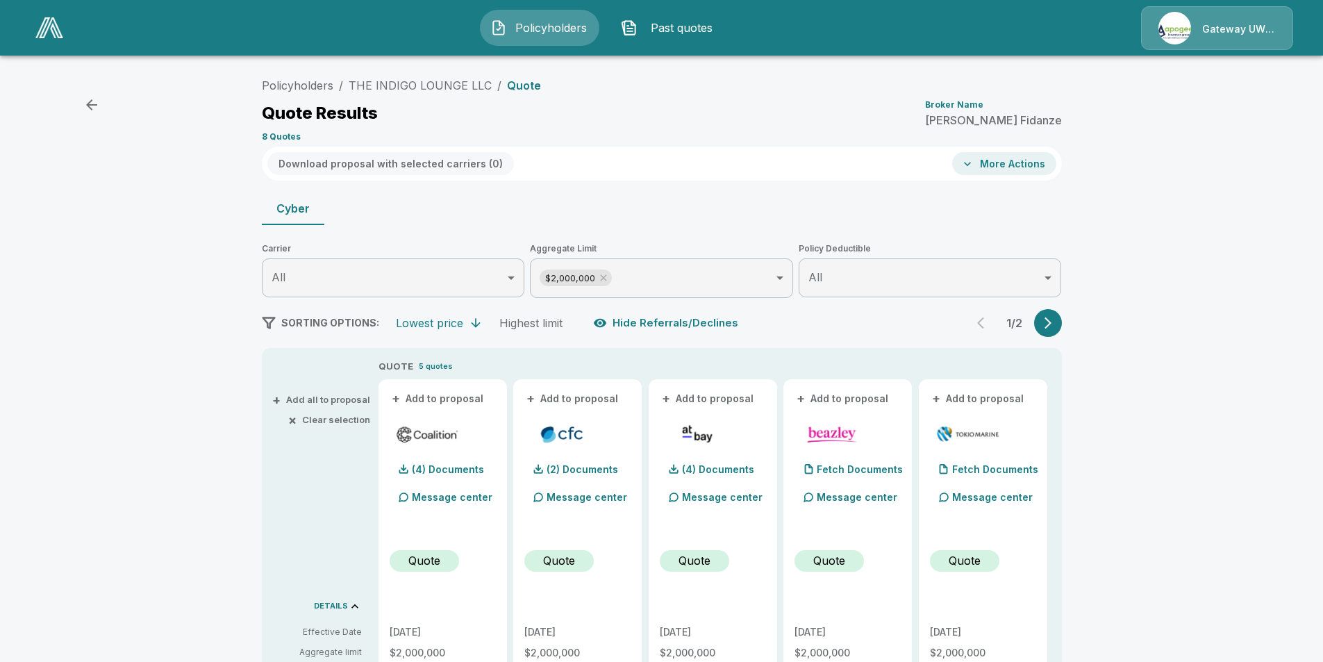
click at [1003, 165] on button "More Actions" at bounding box center [1004, 163] width 104 height 23
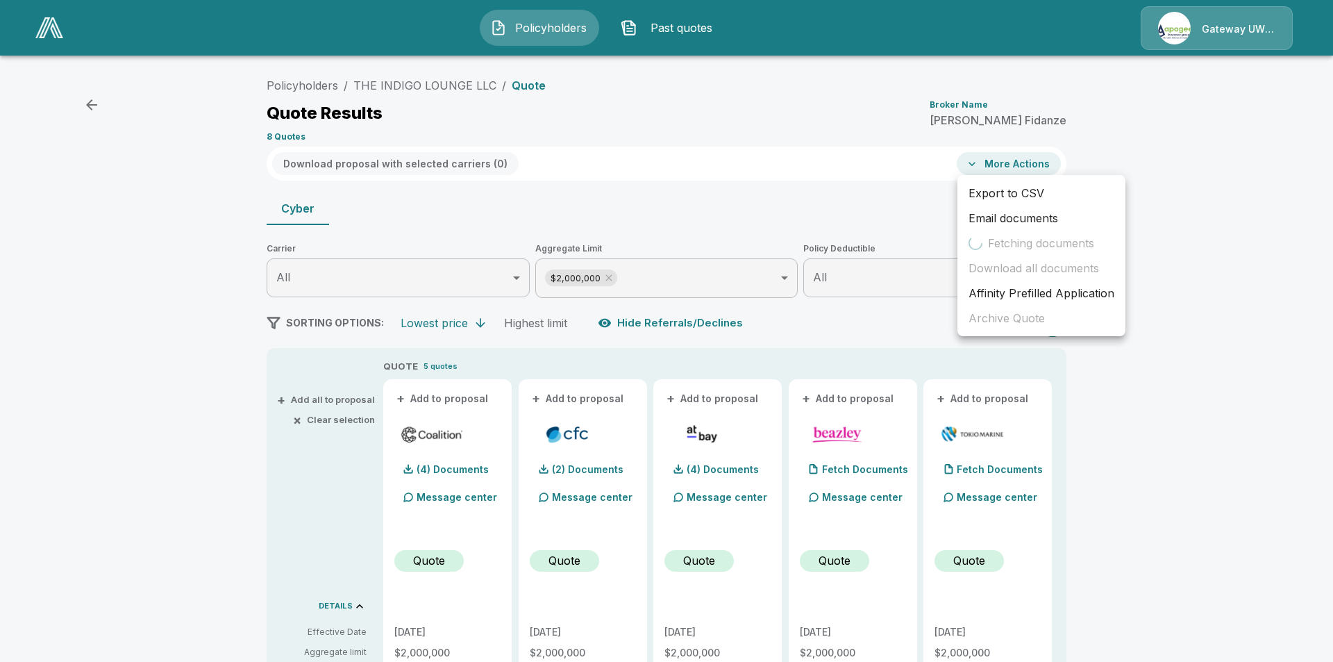
click at [1009, 197] on li "Export to CSV" at bounding box center [1041, 193] width 168 height 25
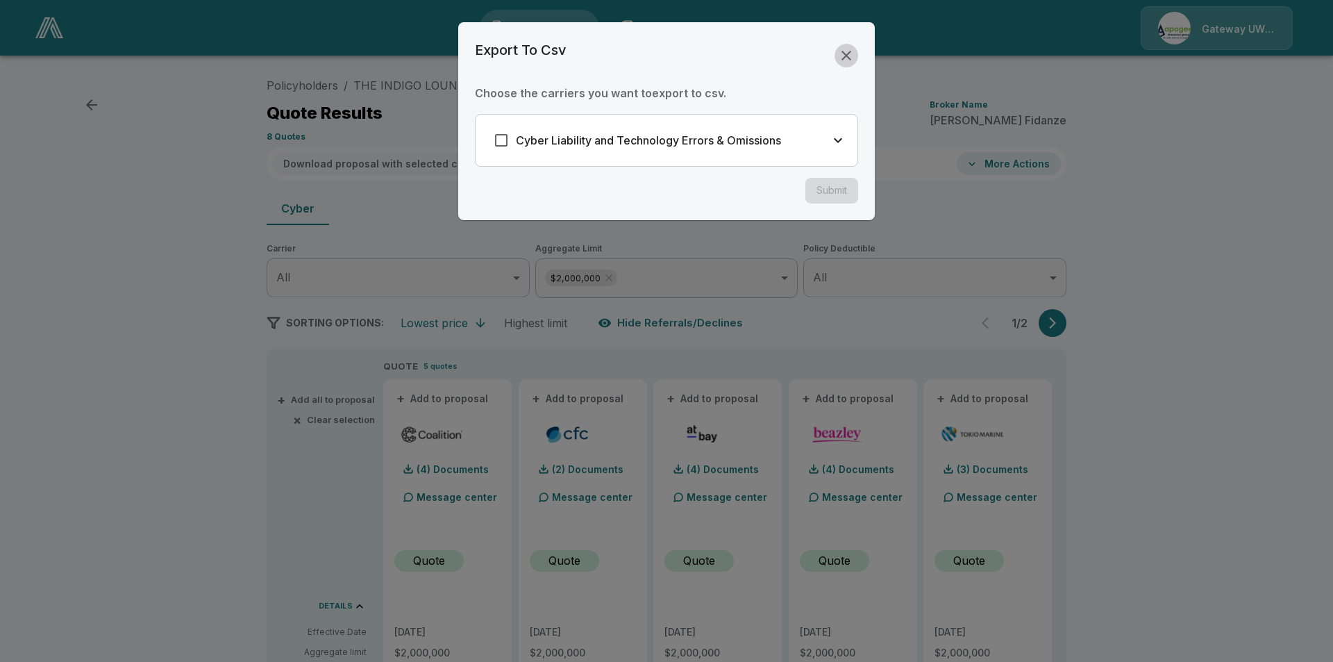
click at [849, 55] on icon "button" at bounding box center [846, 55] width 17 height 17
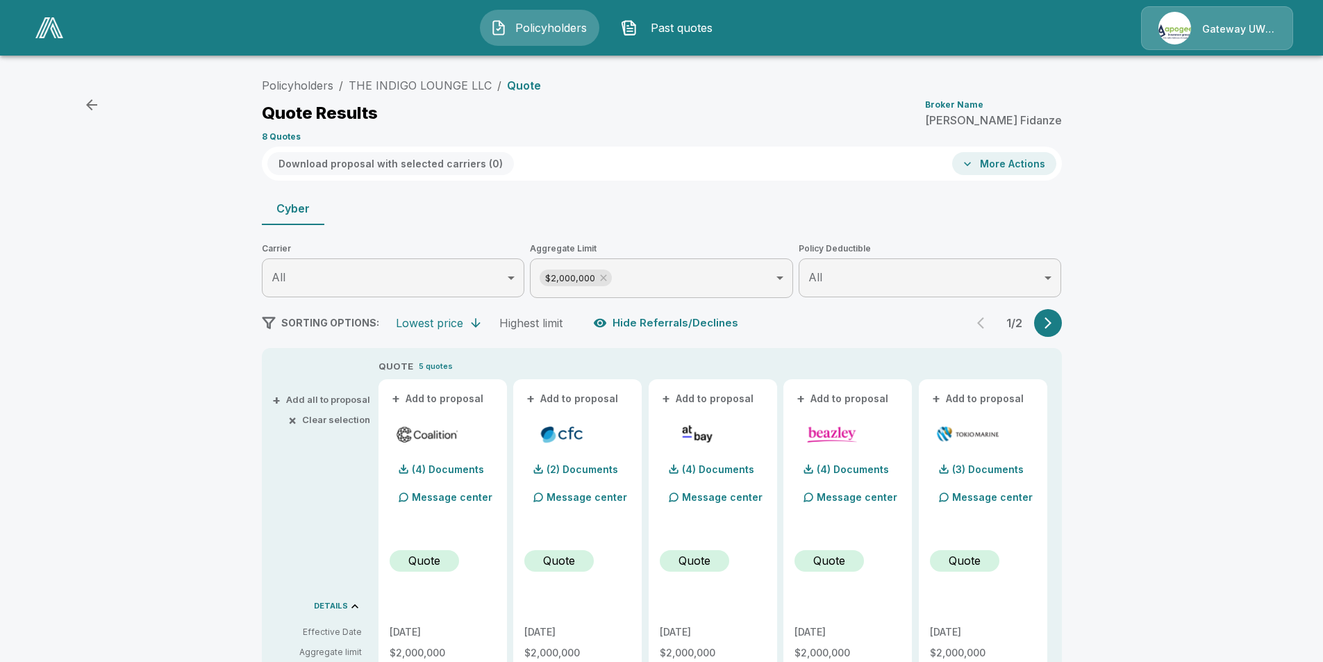
click at [1001, 164] on button "More Actions" at bounding box center [1004, 163] width 104 height 23
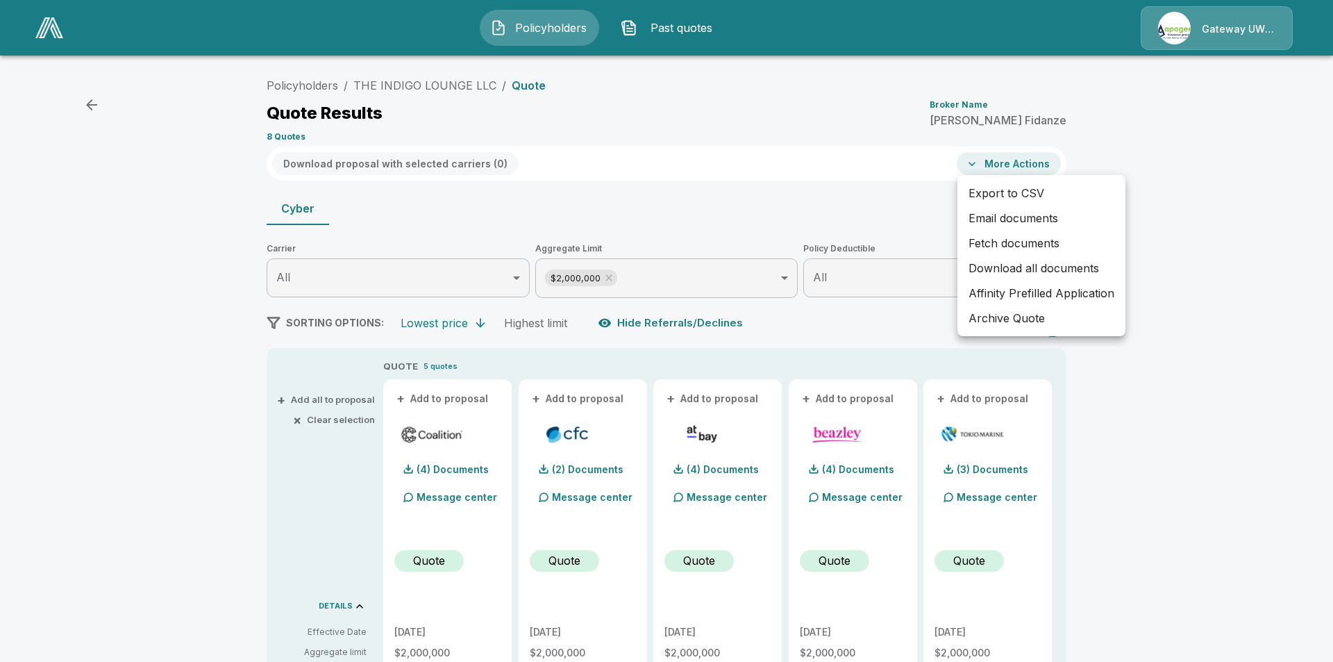
click at [886, 224] on div at bounding box center [666, 331] width 1333 height 662
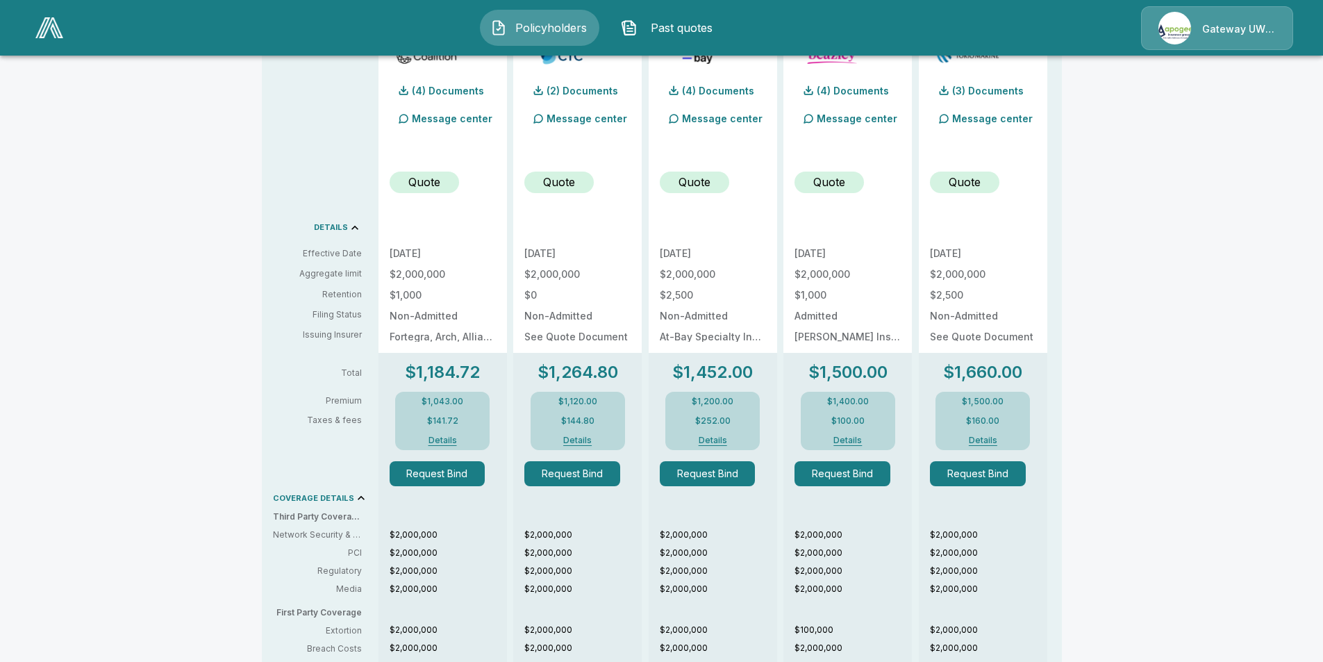
scroll to position [240, 0]
